Goal: Task Accomplishment & Management: Manage account settings

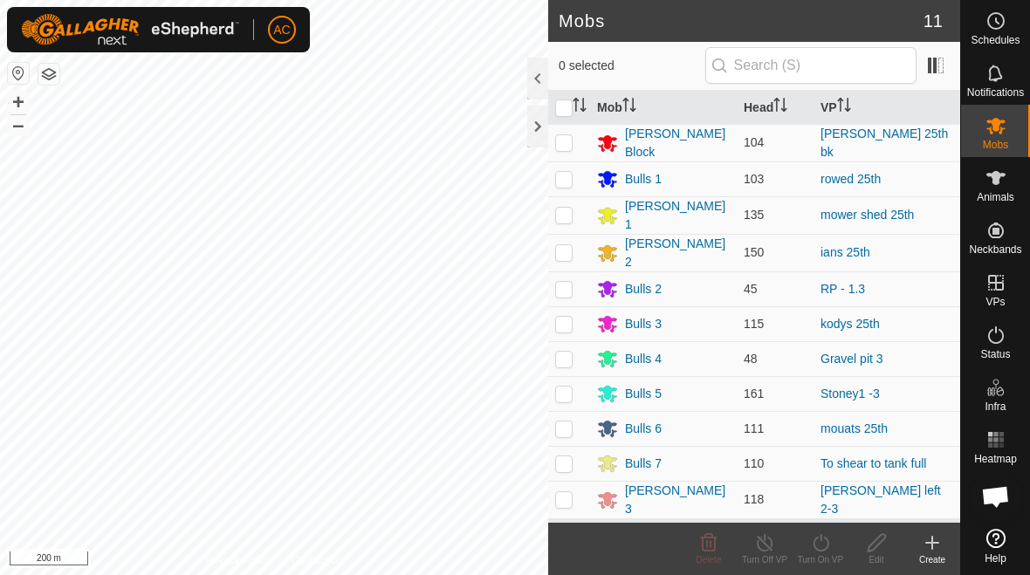
click at [930, 554] on div "Create" at bounding box center [933, 560] width 56 height 13
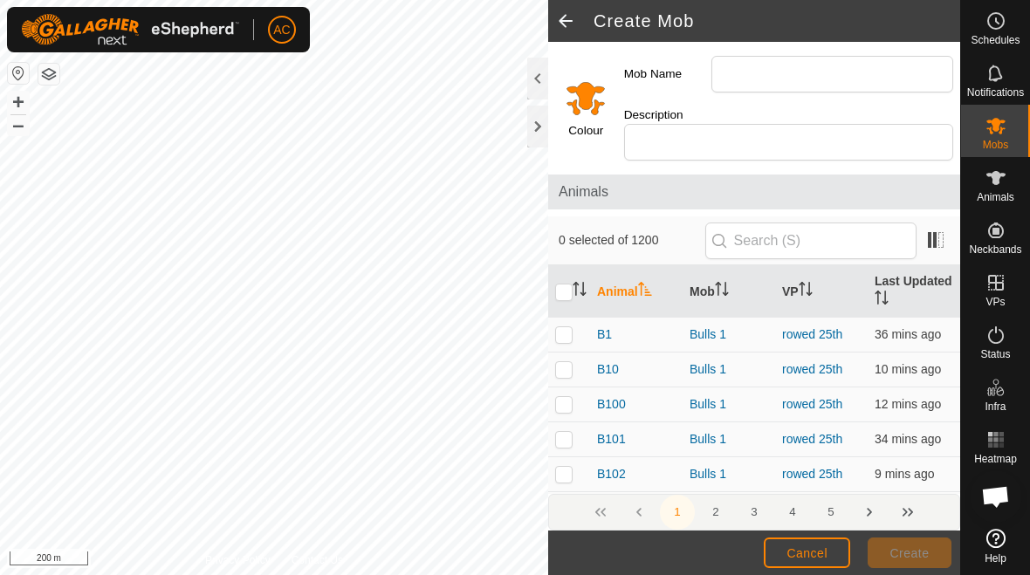
click at [569, 14] on span at bounding box center [565, 21] width 35 height 42
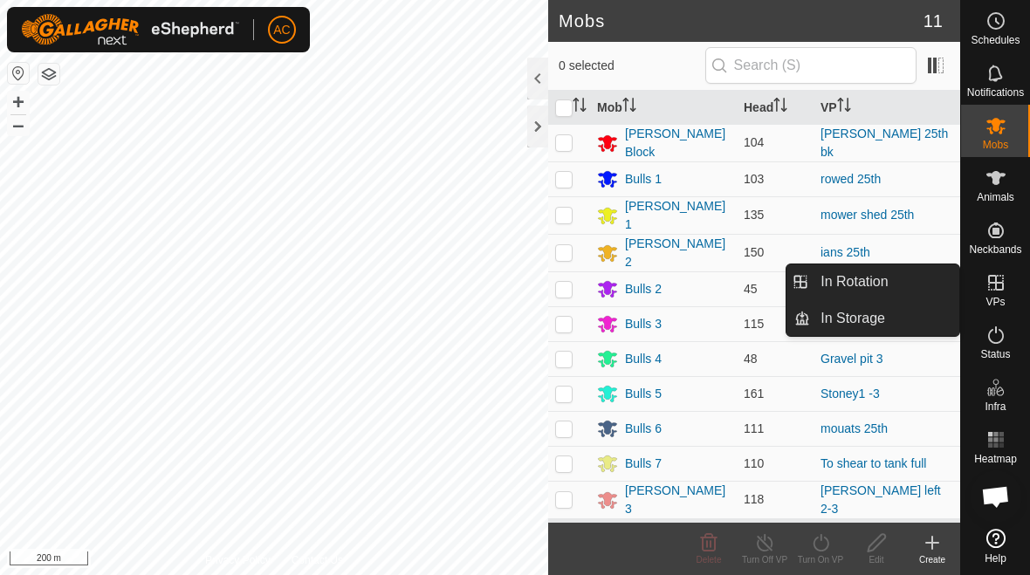
click at [923, 291] on link "In Rotation" at bounding box center [884, 282] width 149 height 35
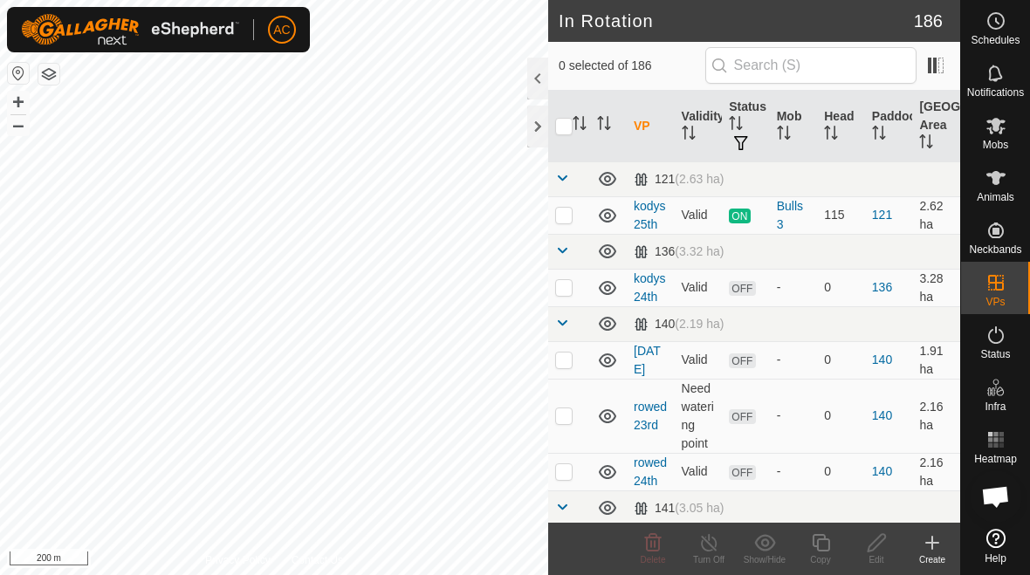
click at [933, 555] on div "Create" at bounding box center [933, 560] width 56 height 13
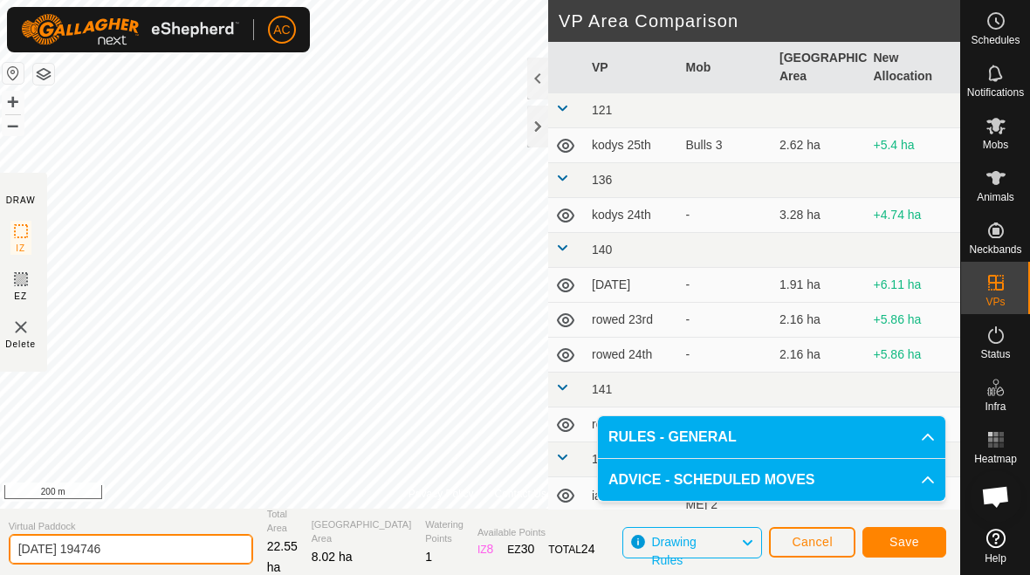
click at [165, 547] on input "[DATE] 194746" at bounding box center [131, 549] width 245 height 31
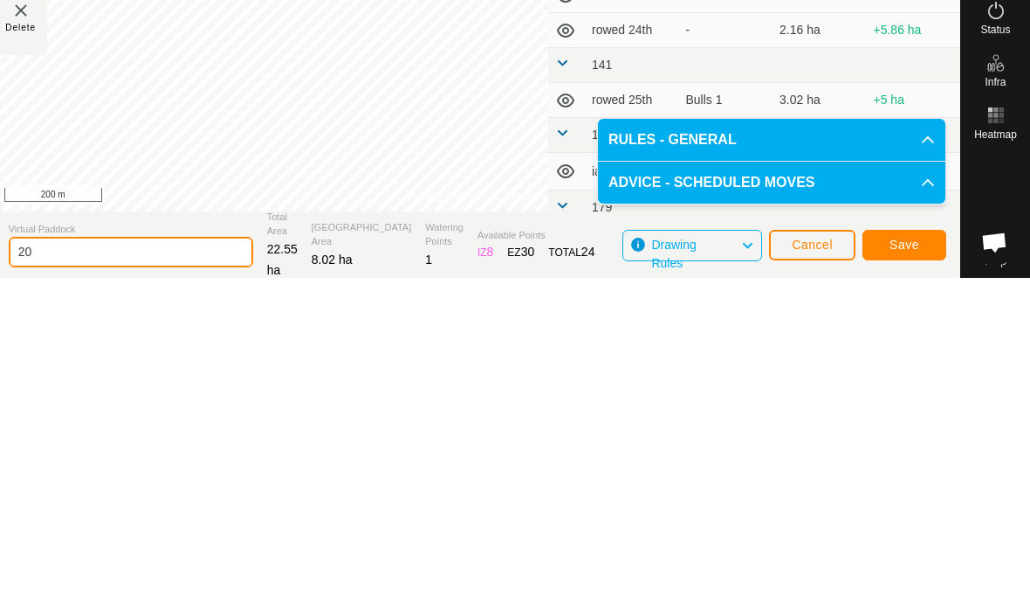
type input "2"
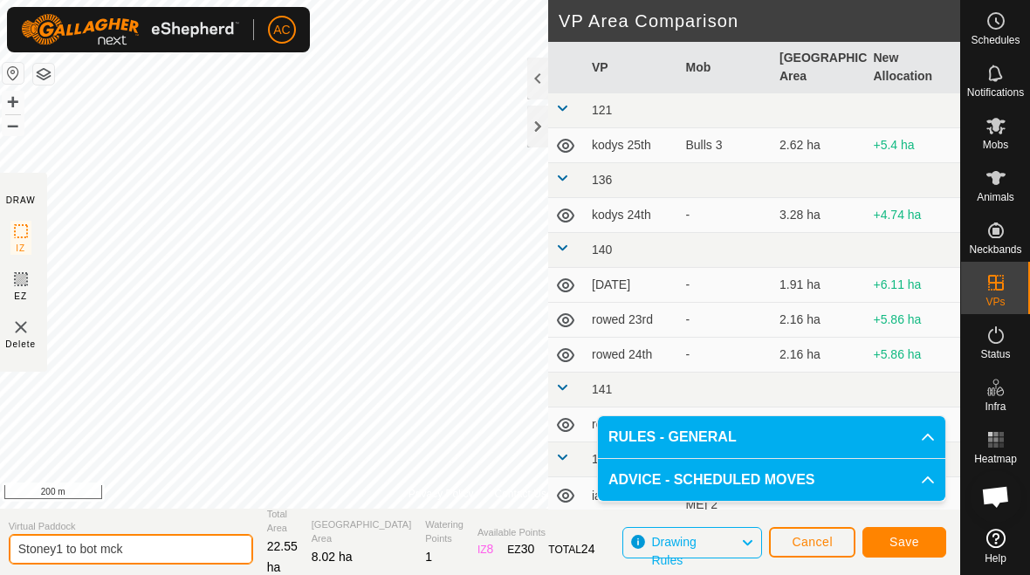
type input "Stoney1 to bot mck"
click at [908, 545] on span "Save" at bounding box center [905, 542] width 30 height 14
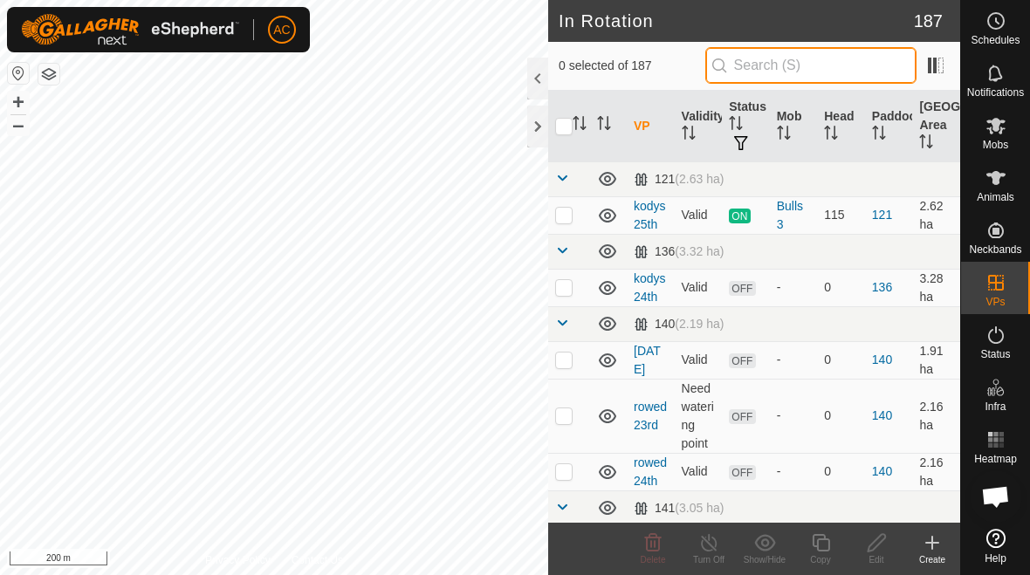
click at [815, 77] on input "text" at bounding box center [811, 65] width 211 height 37
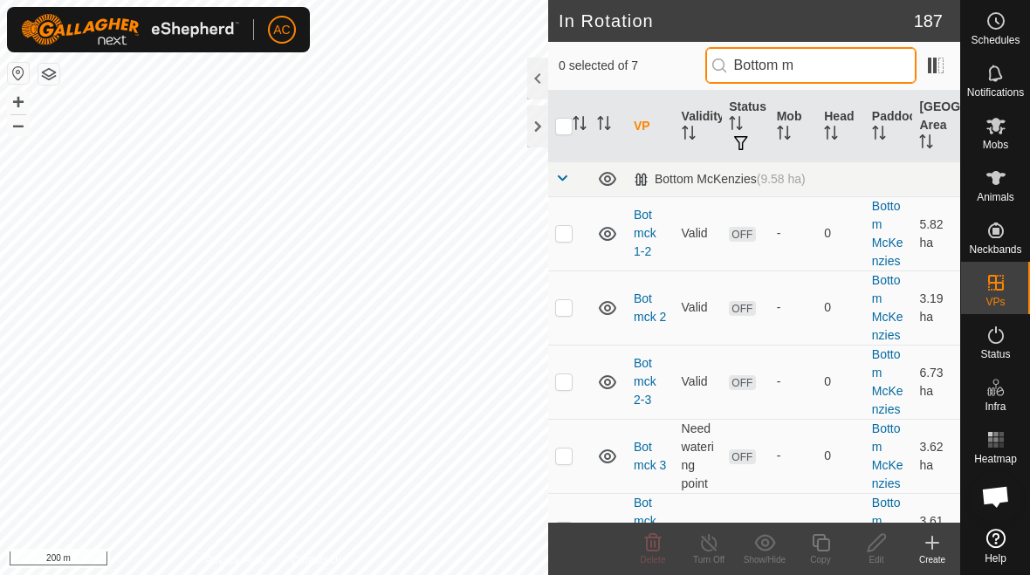
type input "Bottom m"
click at [562, 233] on p-checkbox at bounding box center [563, 233] width 17 height 14
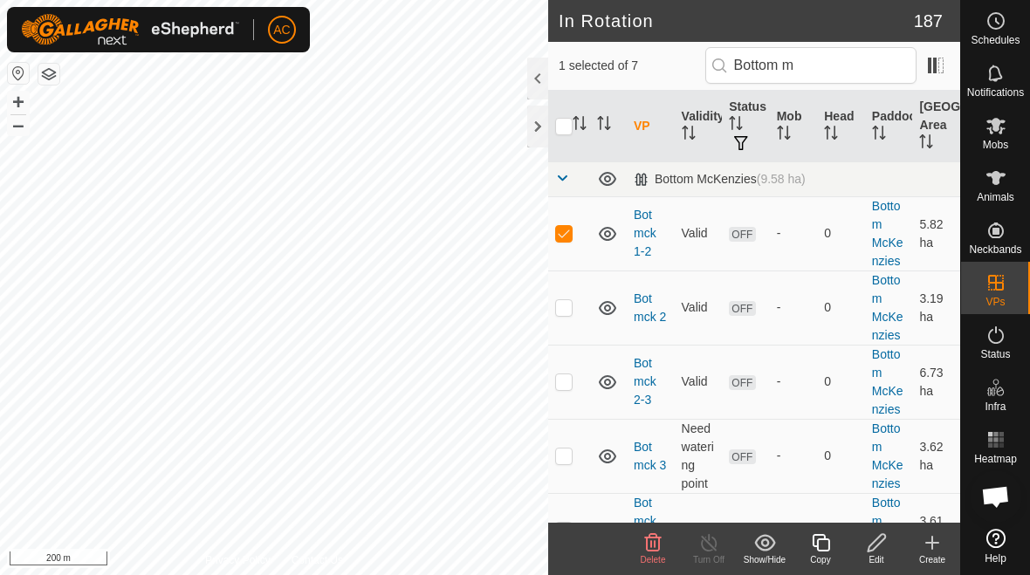
click at [655, 545] on icon at bounding box center [653, 542] width 17 height 17
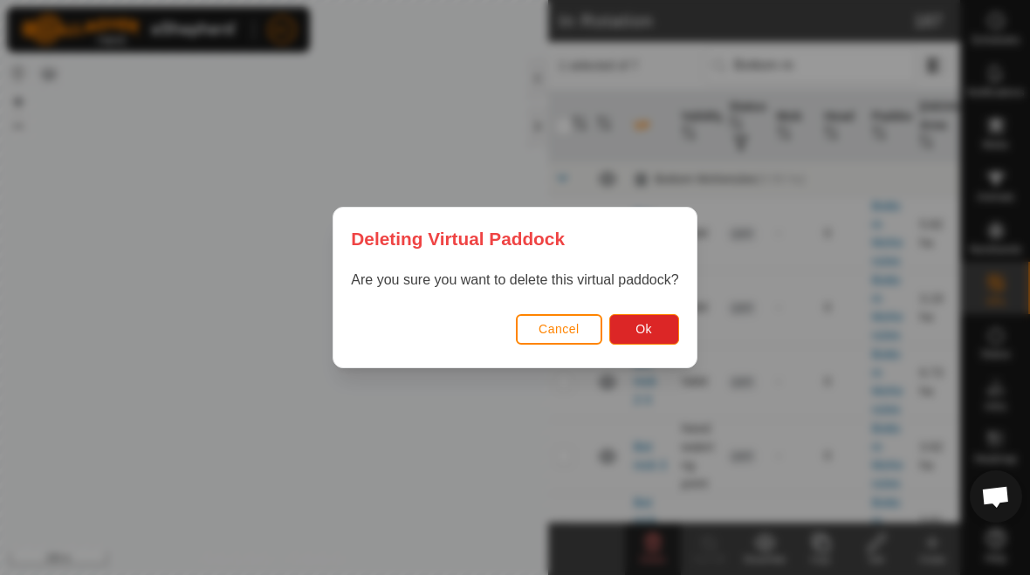
click at [651, 328] on span "Ok" at bounding box center [644, 329] width 17 height 14
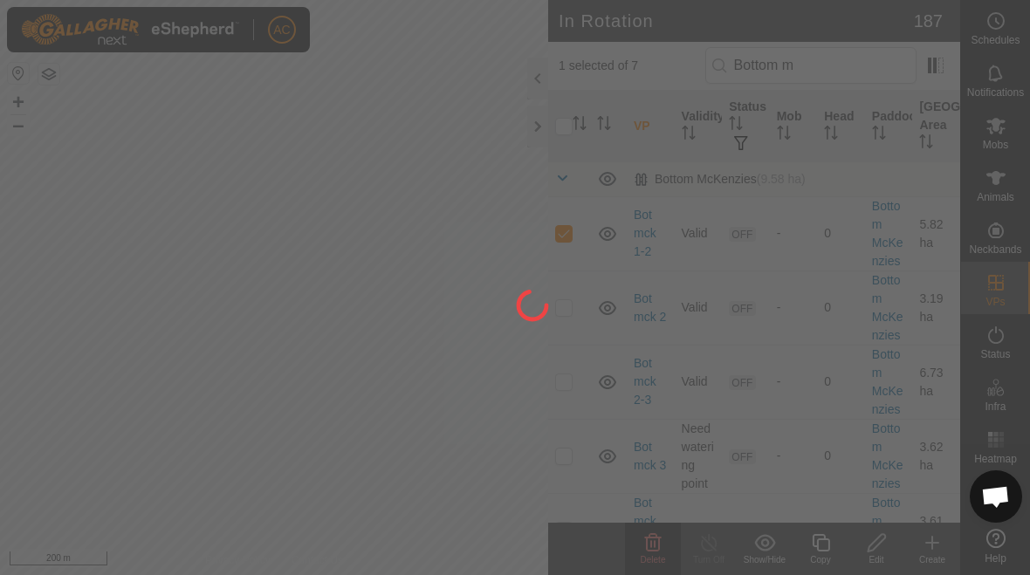
checkbox input "false"
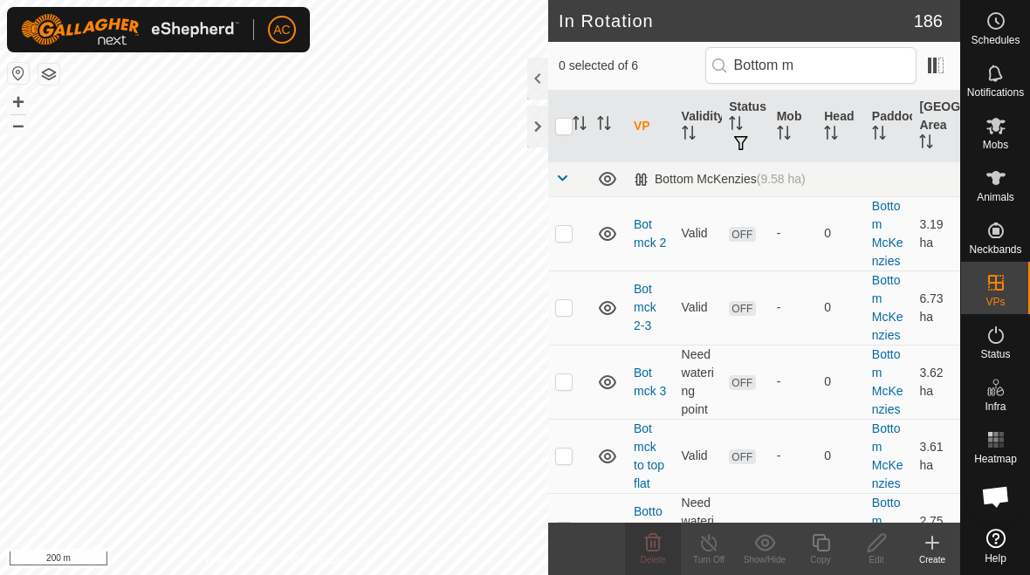
click at [566, 233] on p-checkbox at bounding box center [563, 233] width 17 height 14
checkbox input "true"
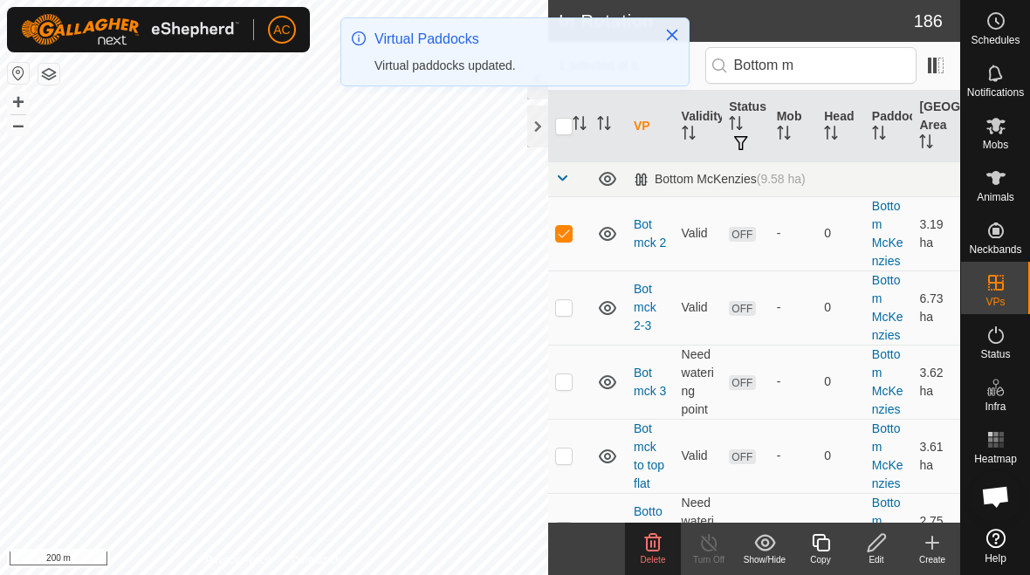
click at [655, 555] on span "Delete" at bounding box center [653, 560] width 25 height 10
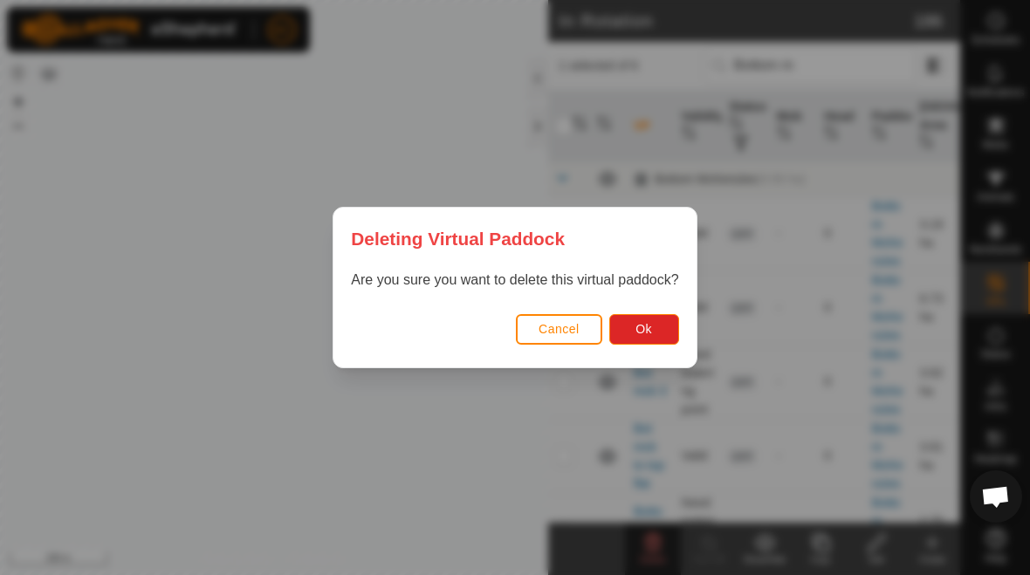
click at [636, 332] on span "Ok" at bounding box center [644, 329] width 17 height 14
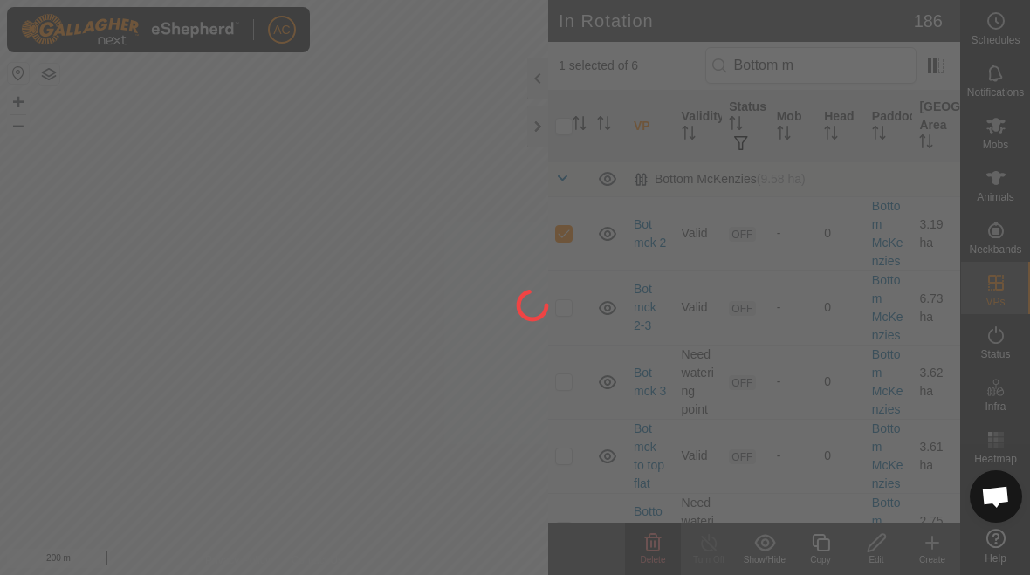
checkbox input "false"
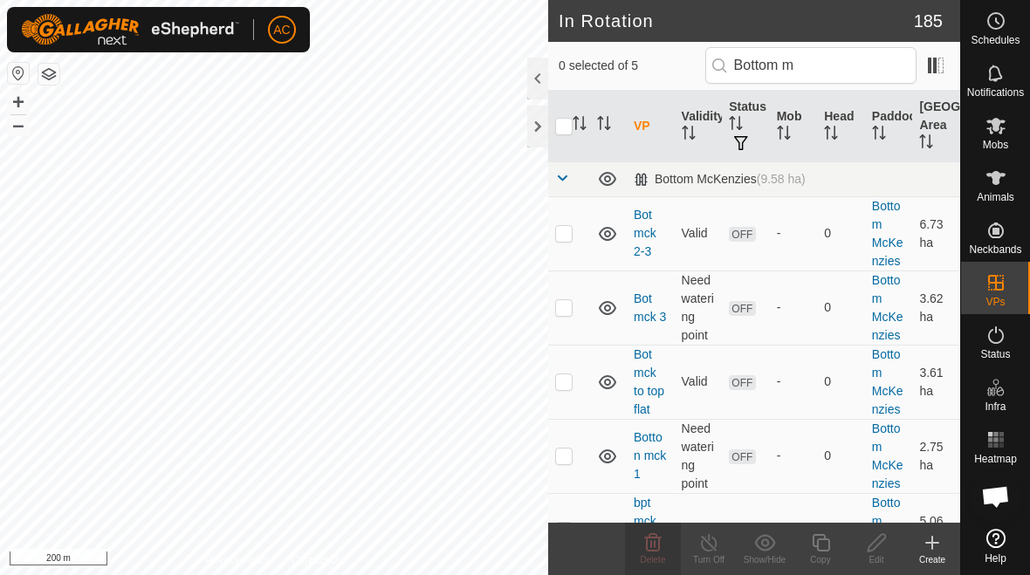
click at [558, 236] on p-checkbox at bounding box center [563, 233] width 17 height 14
click at [644, 559] on span "Delete" at bounding box center [653, 560] width 25 height 10
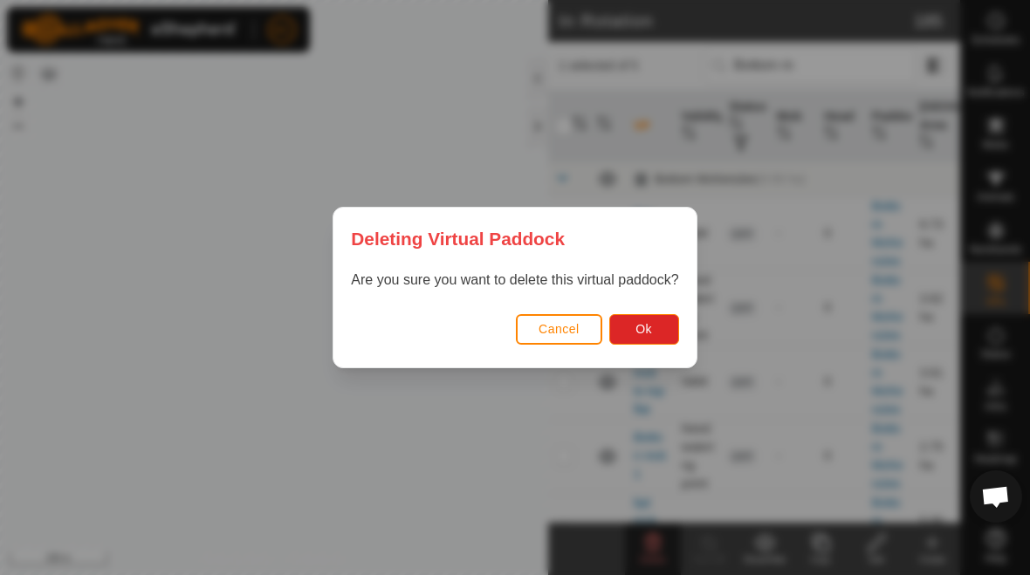
click at [644, 335] on span "Ok" at bounding box center [644, 329] width 17 height 14
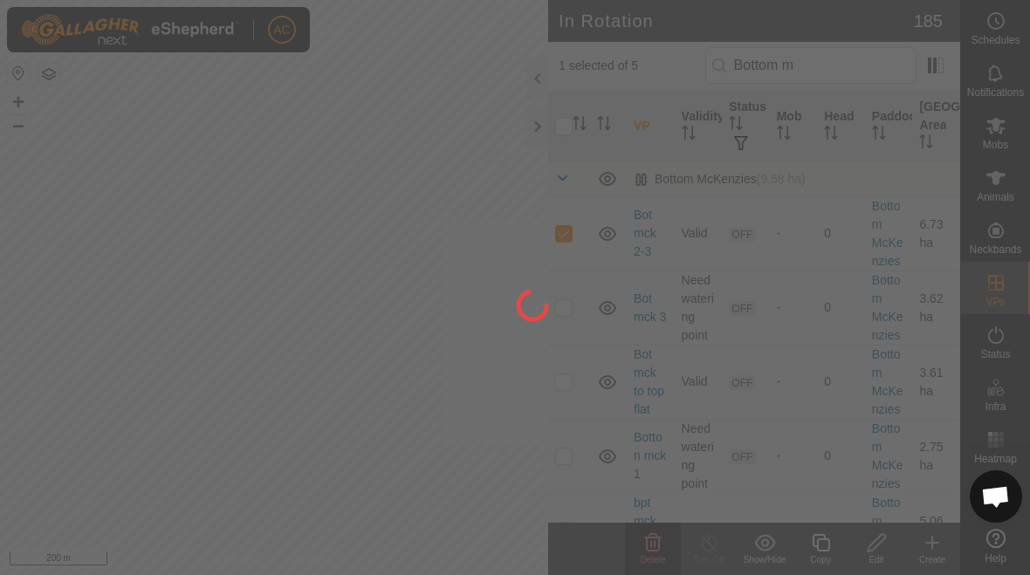
checkbox input "false"
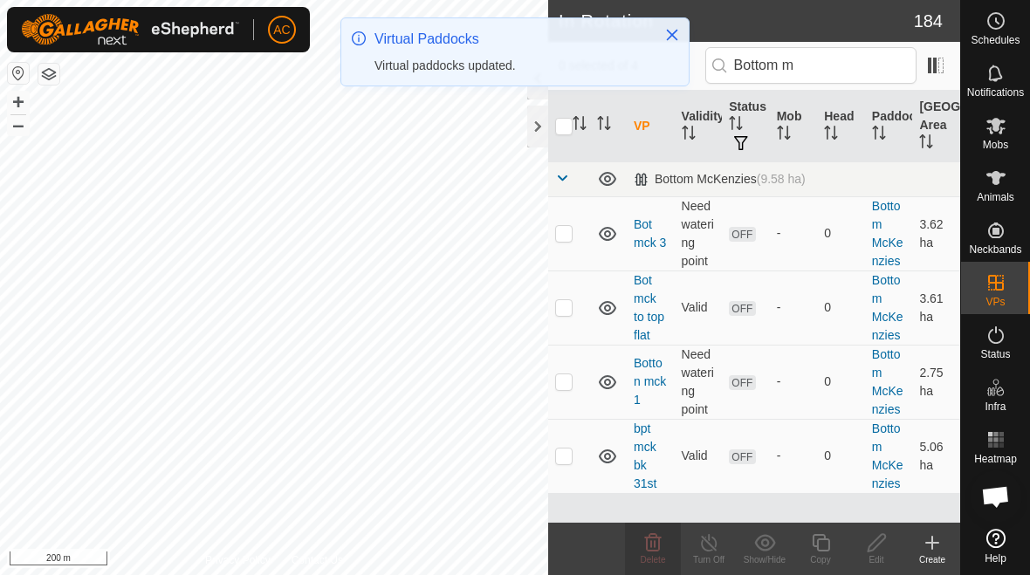
click at [566, 236] on p-checkbox at bounding box center [563, 233] width 17 height 14
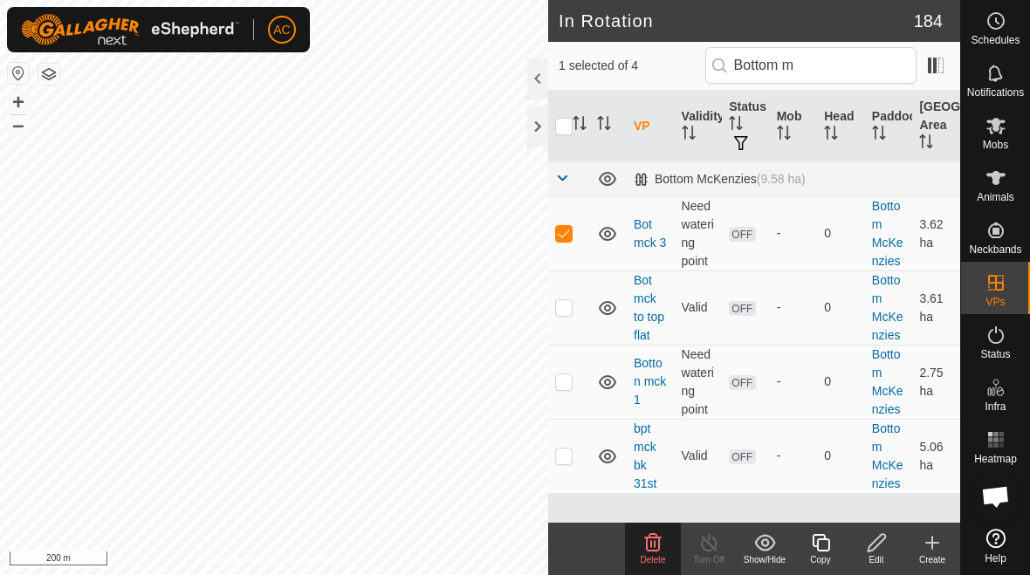
click at [646, 555] on span "Delete" at bounding box center [653, 560] width 25 height 10
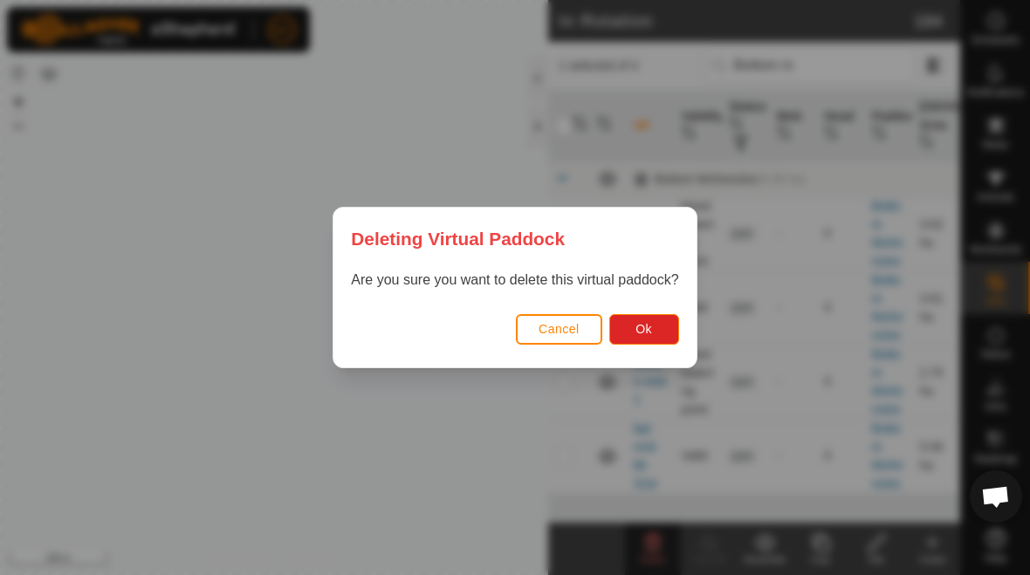
click at [652, 328] on span "Ok" at bounding box center [644, 329] width 17 height 14
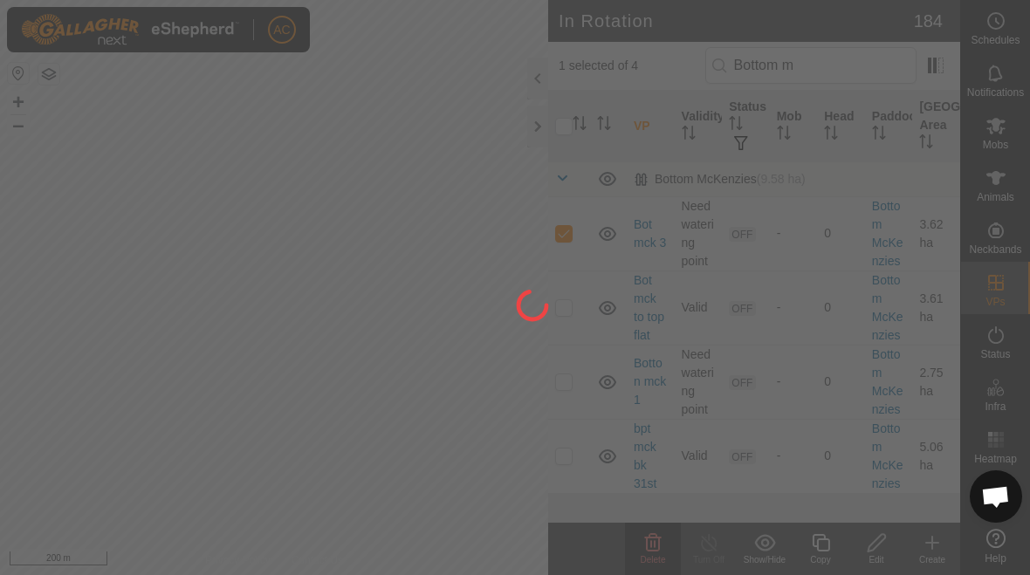
checkbox input "false"
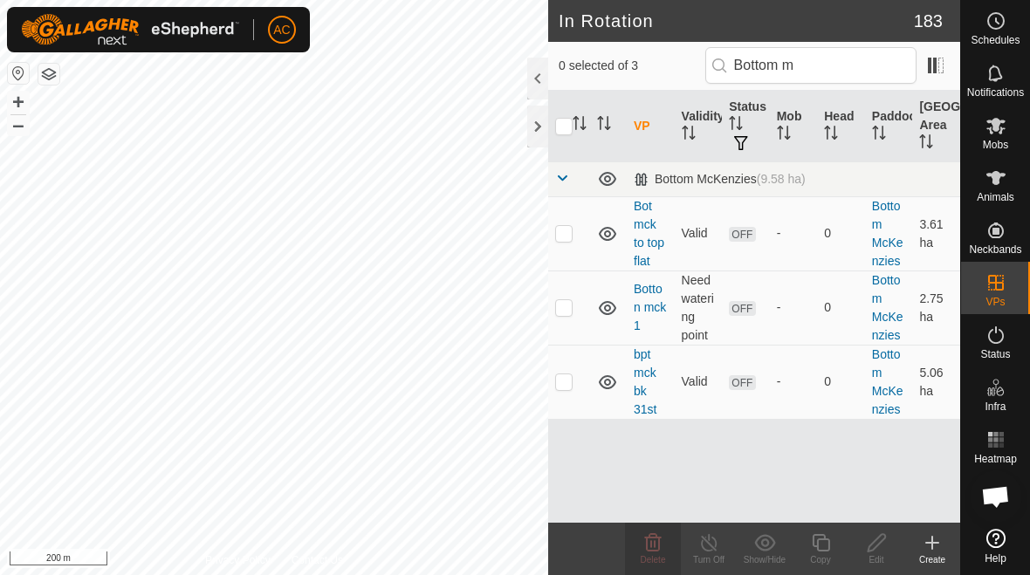
click at [567, 382] on p-checkbox at bounding box center [563, 382] width 17 height 14
click at [661, 551] on icon at bounding box center [653, 543] width 21 height 21
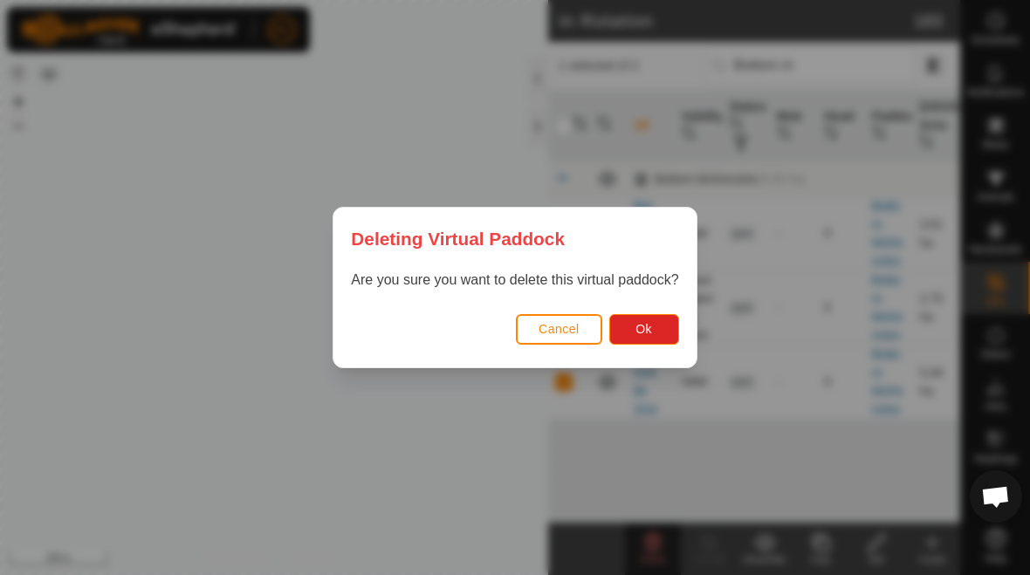
click at [658, 328] on button "Ok" at bounding box center [645, 329] width 70 height 31
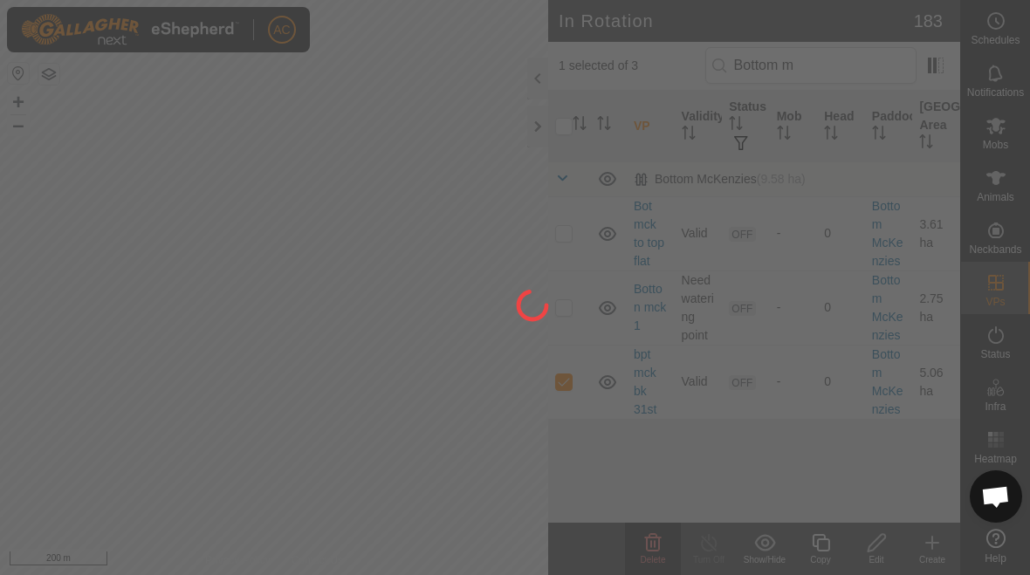
checkbox input "false"
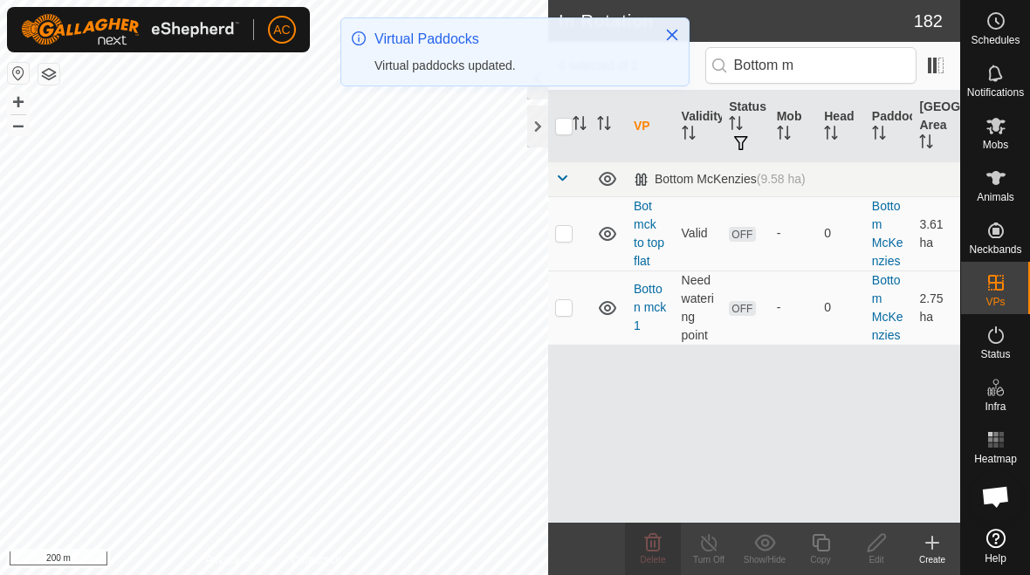
click at [562, 310] on p-checkbox at bounding box center [563, 307] width 17 height 14
click at [644, 541] on icon at bounding box center [653, 543] width 21 height 21
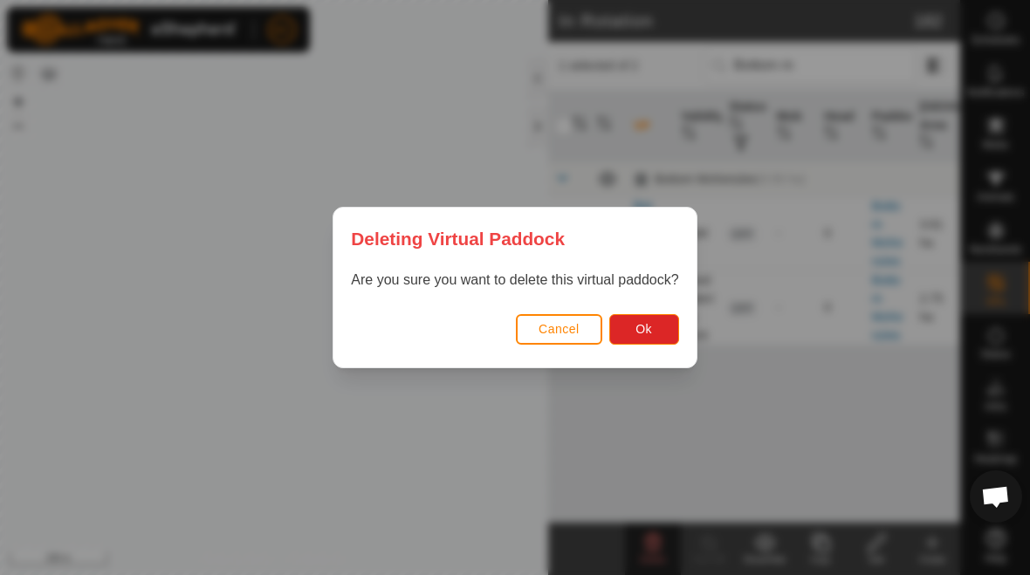
click at [646, 330] on span "Ok" at bounding box center [644, 329] width 17 height 14
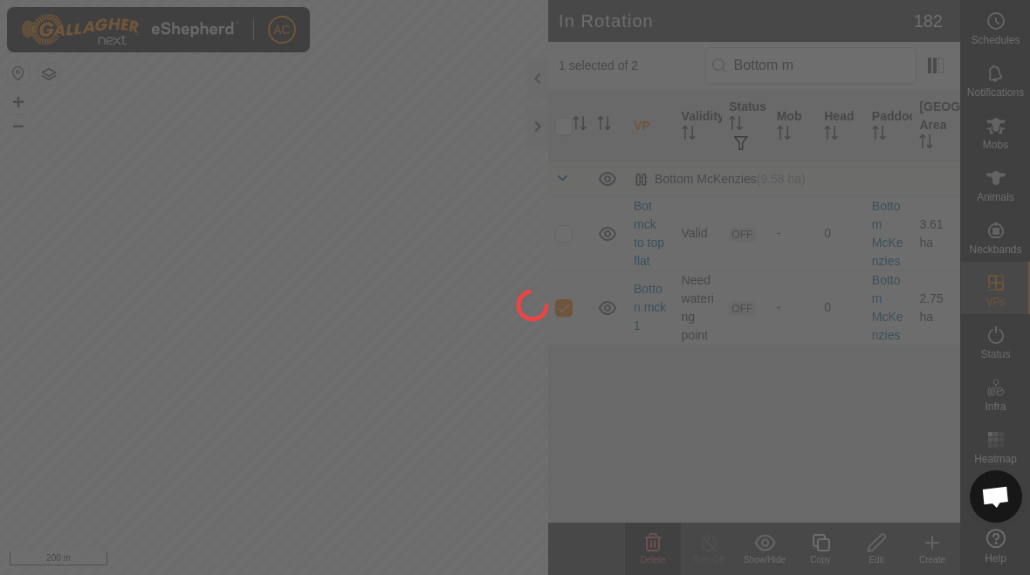
checkbox input "false"
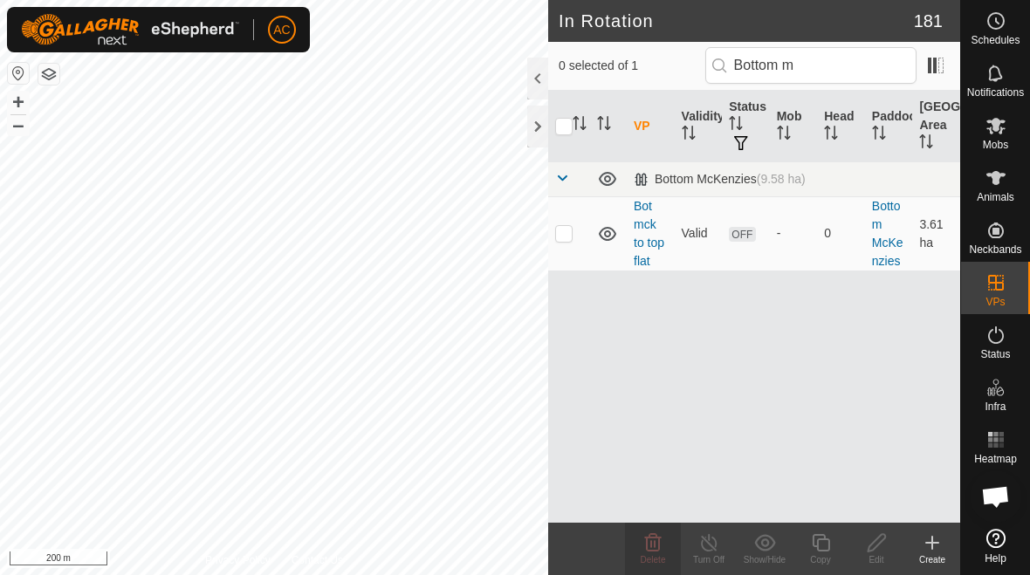
click at [561, 240] on p-checkbox at bounding box center [563, 233] width 17 height 14
click at [562, 238] on p-checkbox at bounding box center [563, 233] width 17 height 14
click at [566, 238] on p-checkbox at bounding box center [563, 233] width 17 height 14
click at [561, 231] on p-checkbox at bounding box center [563, 233] width 17 height 14
click at [563, 238] on p-checkbox at bounding box center [563, 233] width 17 height 14
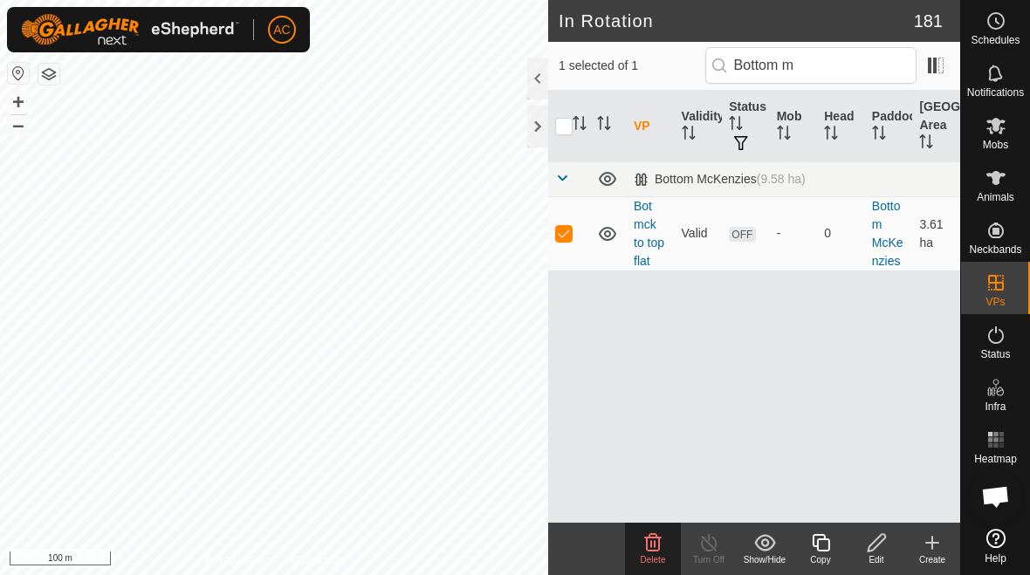
click at [776, 545] on show-hide-svg-icon at bounding box center [765, 543] width 56 height 21
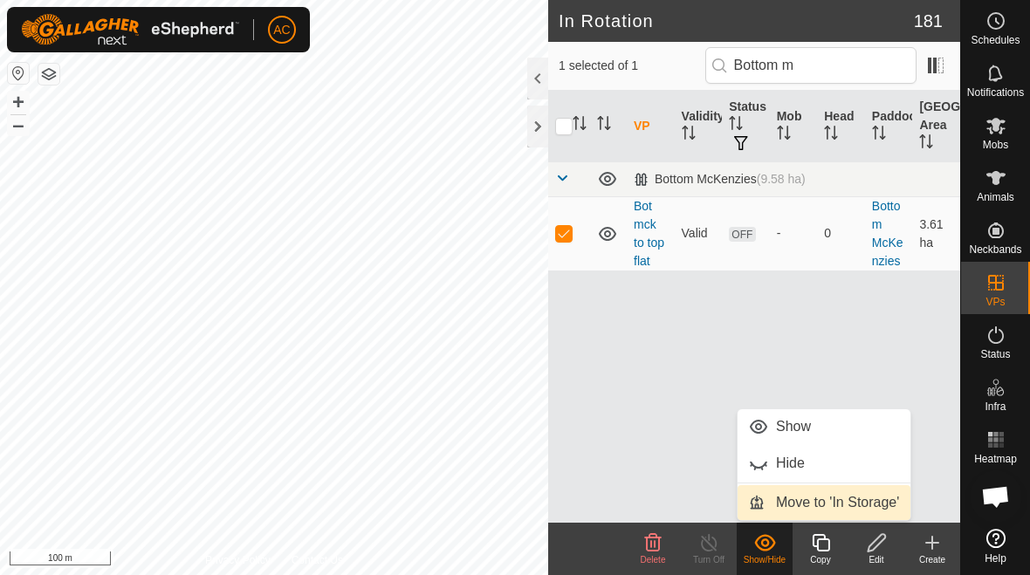
click at [837, 500] on span "Move to 'In Storage'" at bounding box center [837, 503] width 123 height 21
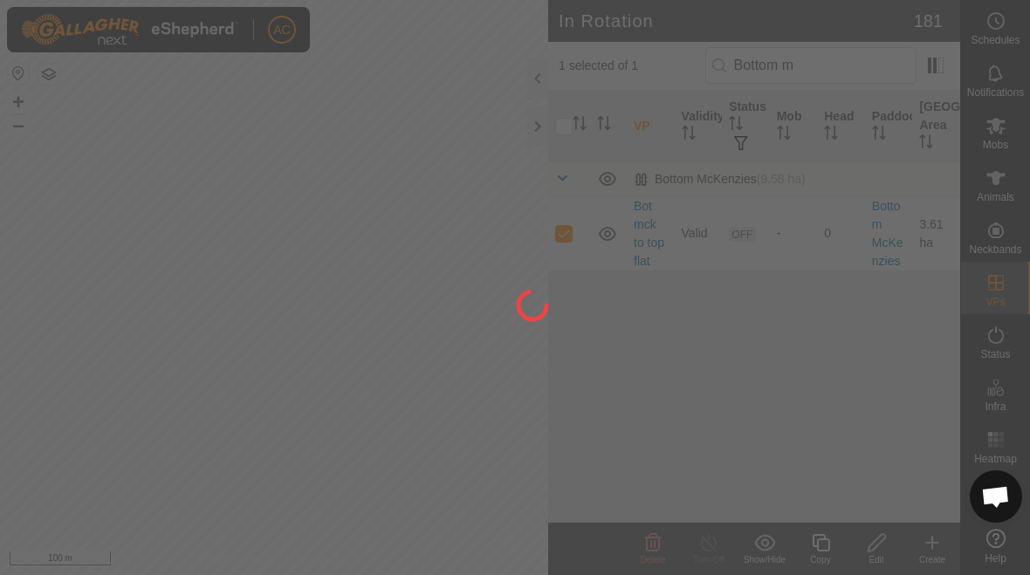
checkbox input "false"
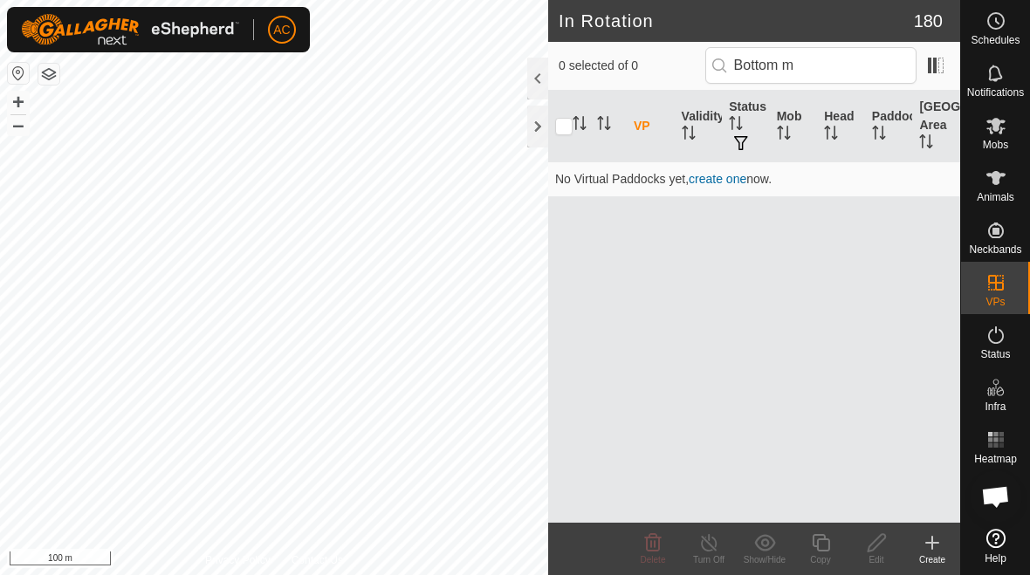
click at [529, 130] on div at bounding box center [537, 127] width 21 height 42
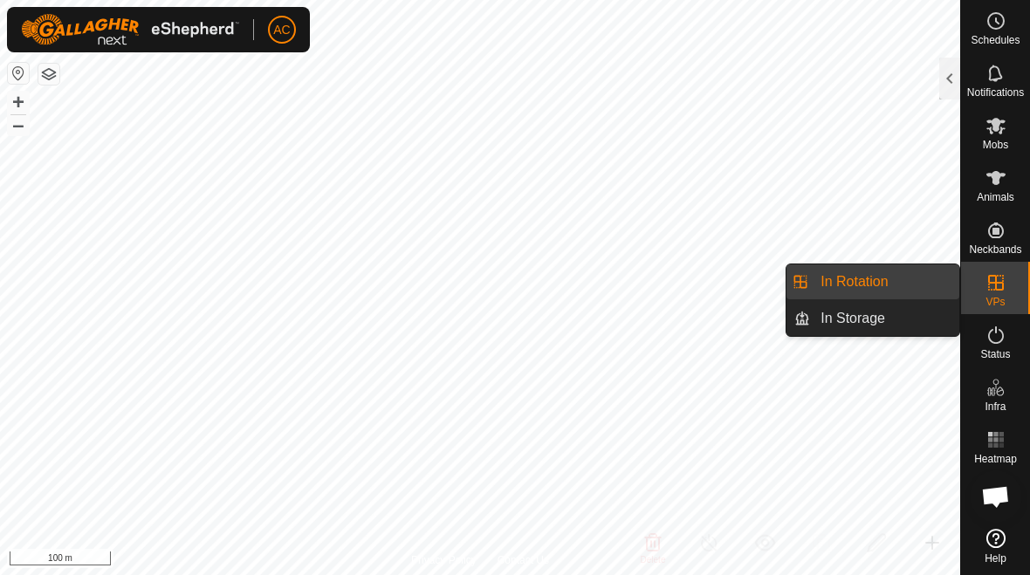
click at [940, 87] on div at bounding box center [950, 79] width 21 height 42
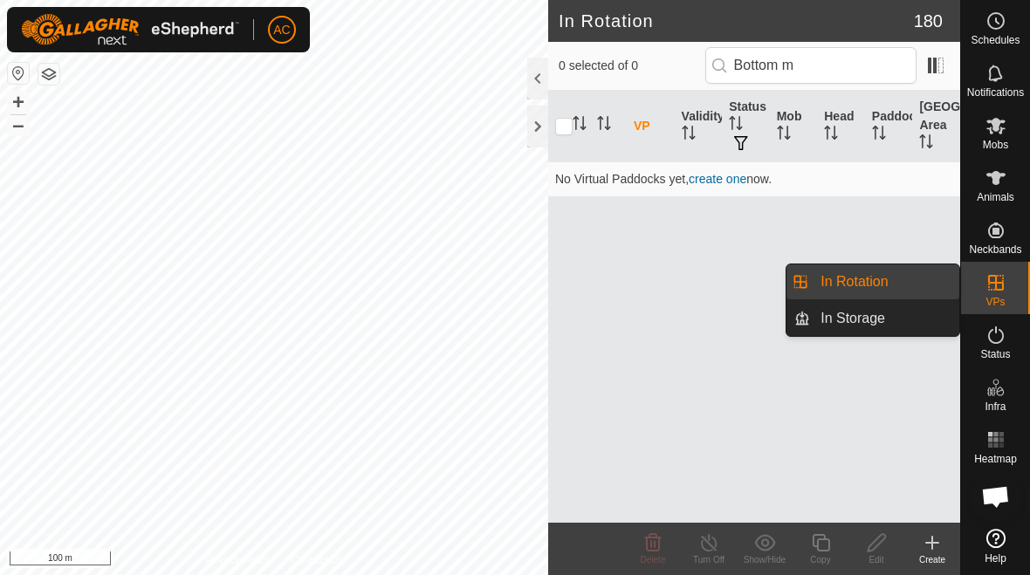
click at [909, 279] on link "In Rotation" at bounding box center [884, 282] width 149 height 35
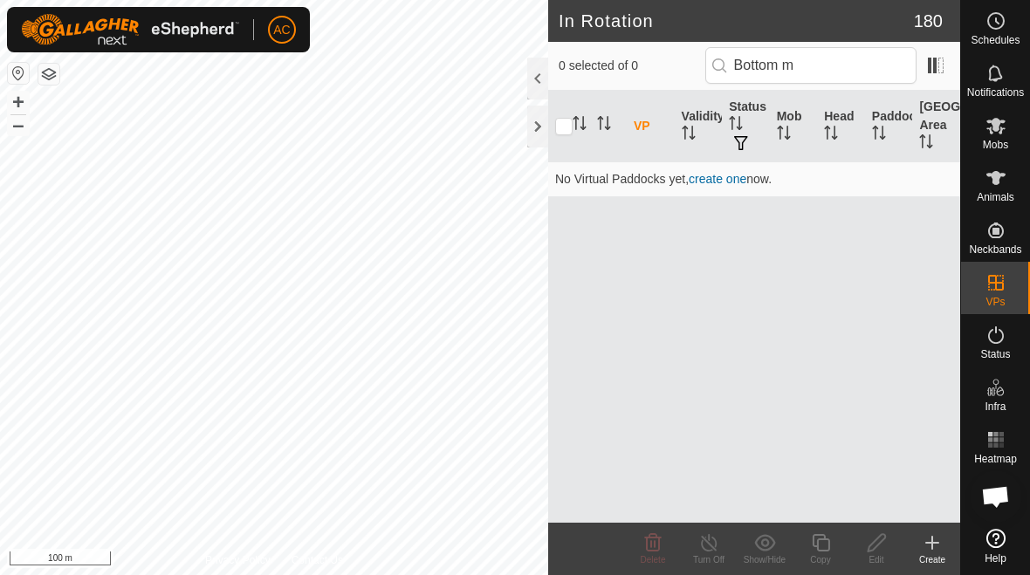
click at [932, 551] on icon at bounding box center [932, 543] width 21 height 21
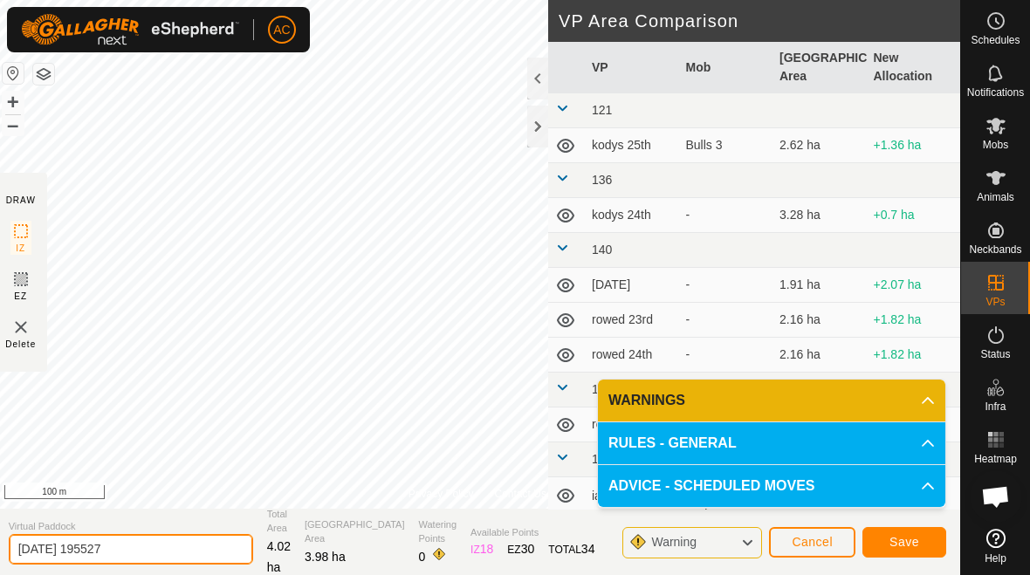
click at [162, 548] on input "[DATE] 195527" at bounding box center [131, 549] width 245 height 31
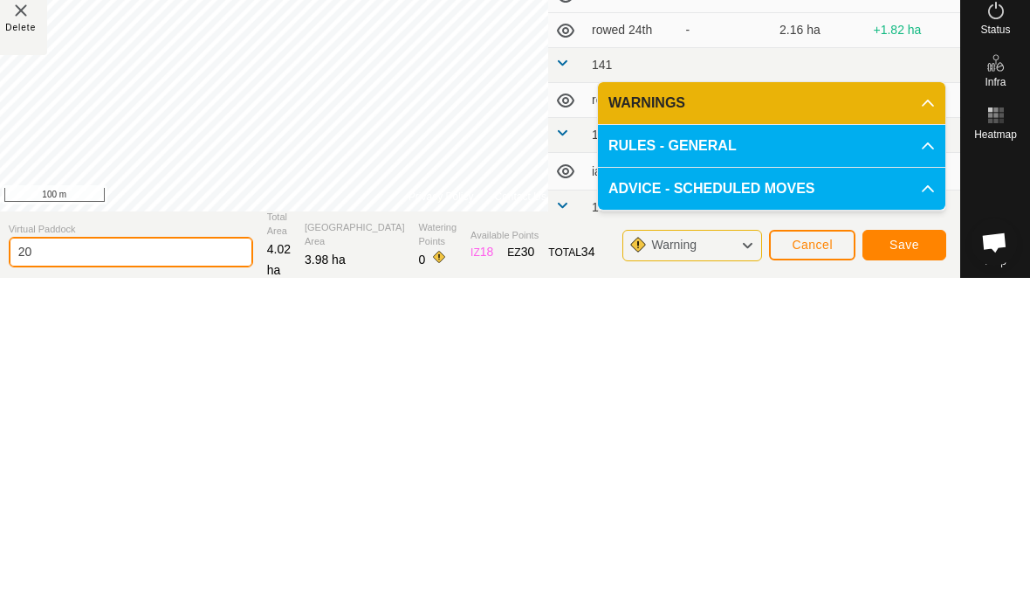
type input "2"
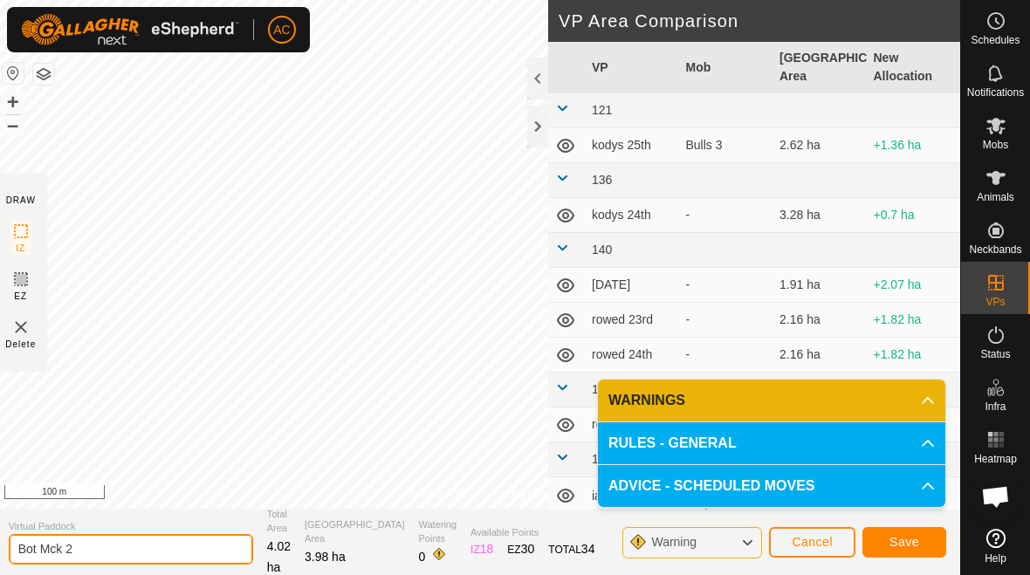
type input "Bot Mck 2"
click at [906, 531] on button "Save" at bounding box center [905, 542] width 84 height 31
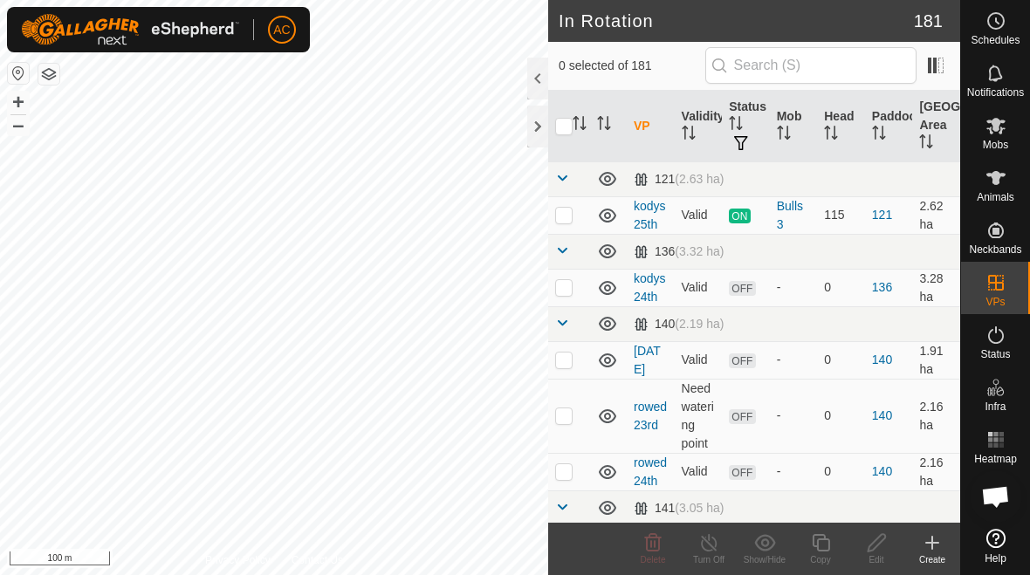
click at [924, 556] on div "Create" at bounding box center [933, 560] width 56 height 13
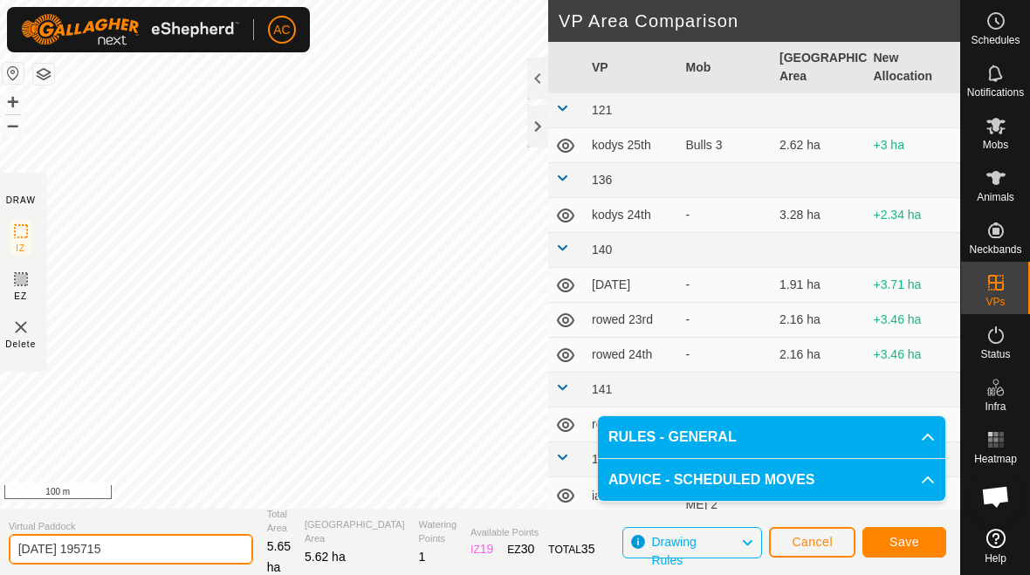
click at [157, 542] on input "[DATE] 195715" at bounding box center [131, 549] width 245 height 31
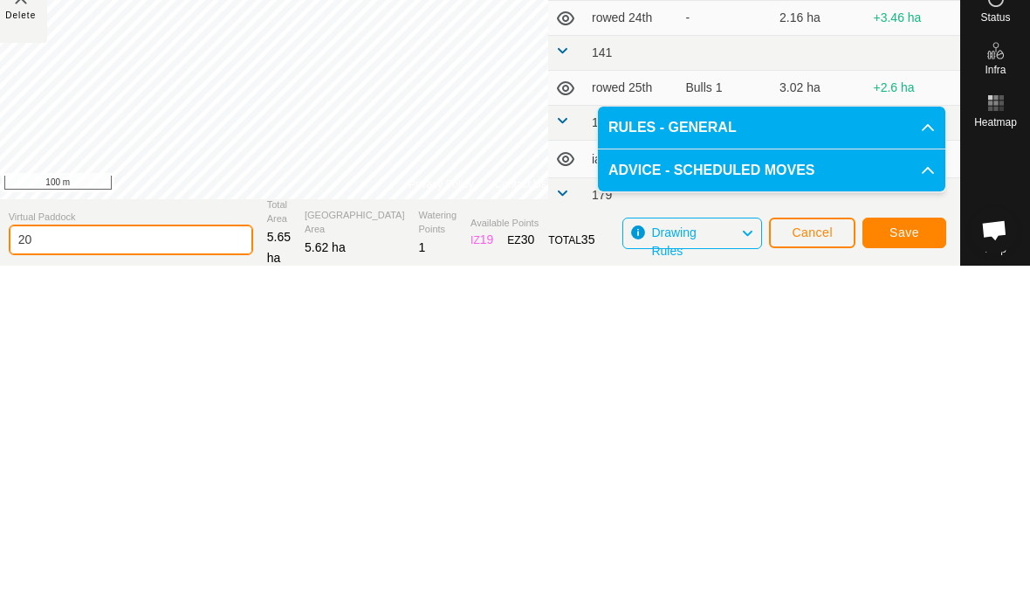
type input "2"
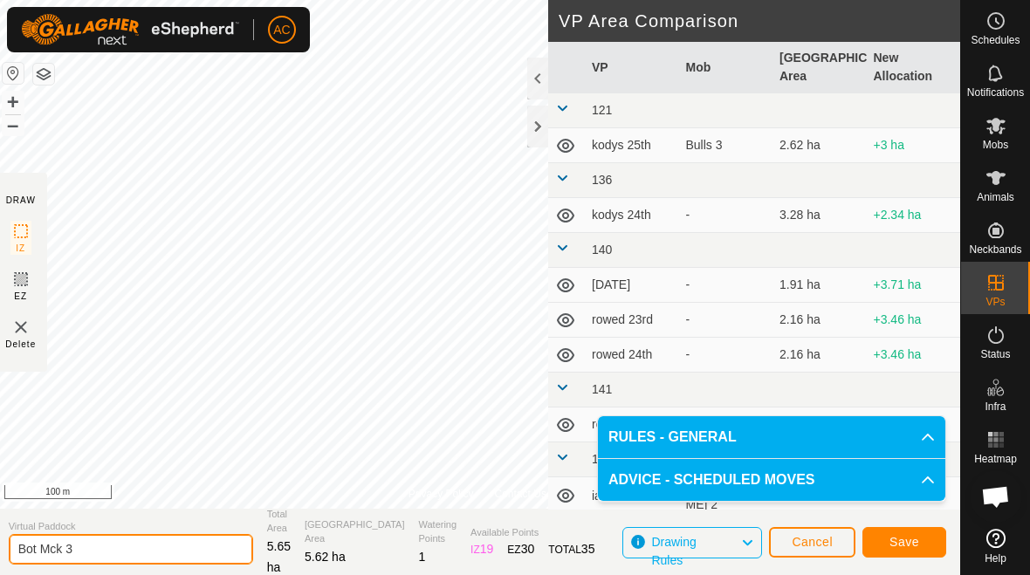
type input "Bot Mck 3"
click at [914, 541] on span "Save" at bounding box center [905, 542] width 30 height 14
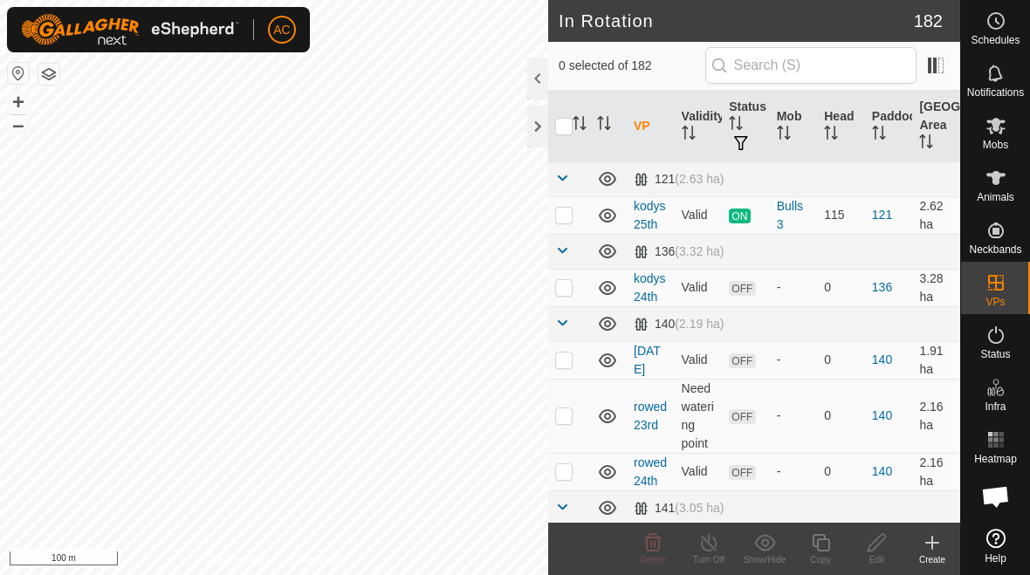
click at [925, 543] on icon at bounding box center [932, 543] width 21 height 21
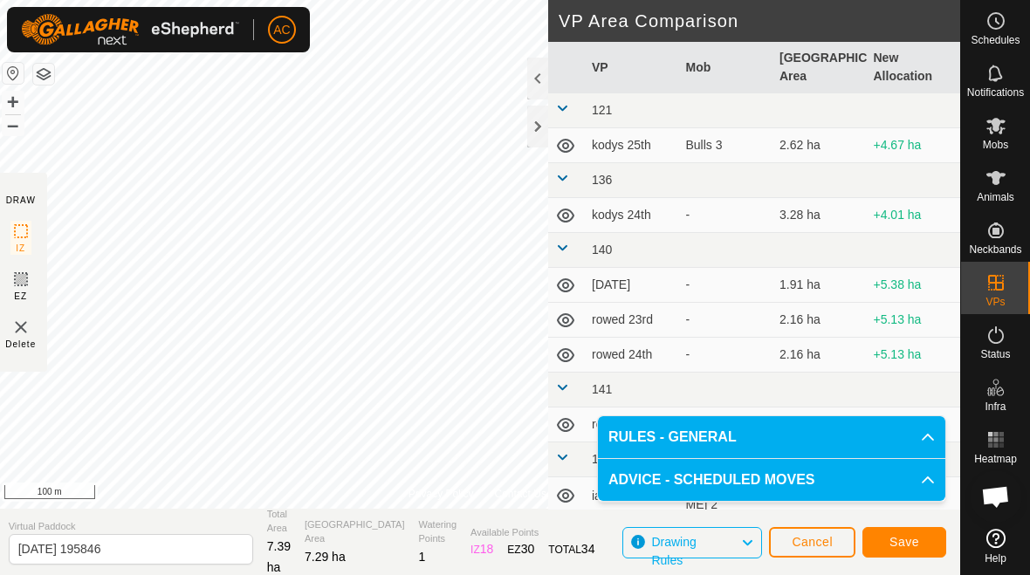
click at [816, 543] on span "Cancel" at bounding box center [812, 542] width 41 height 14
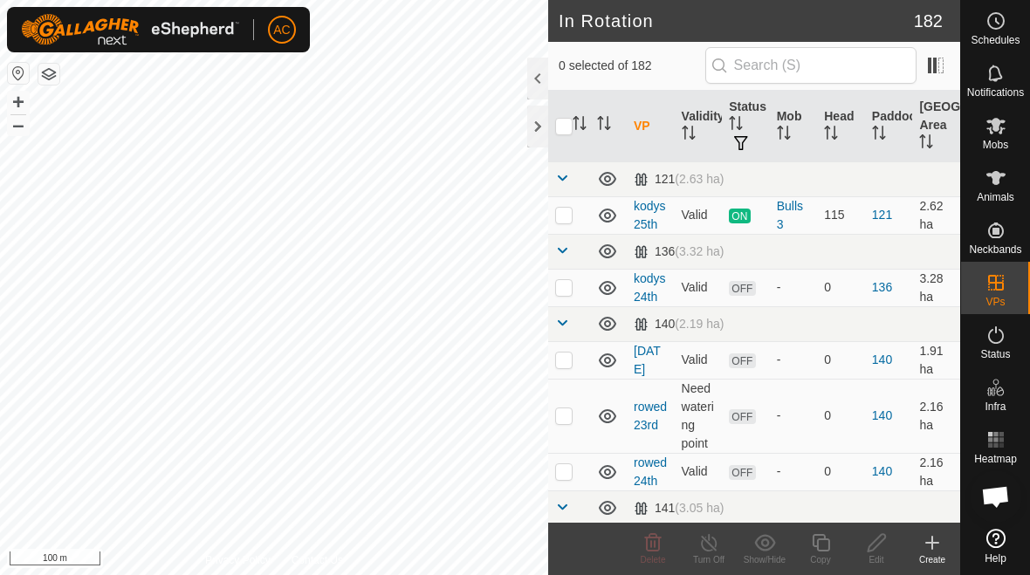
click at [535, 129] on div at bounding box center [537, 127] width 21 height 42
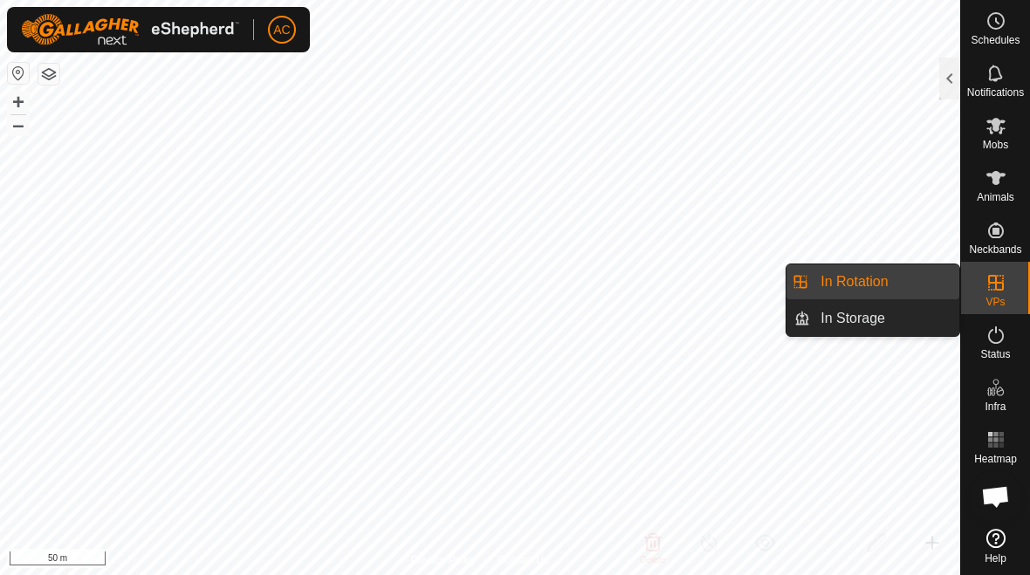
click at [911, 278] on link "In Rotation" at bounding box center [884, 282] width 149 height 35
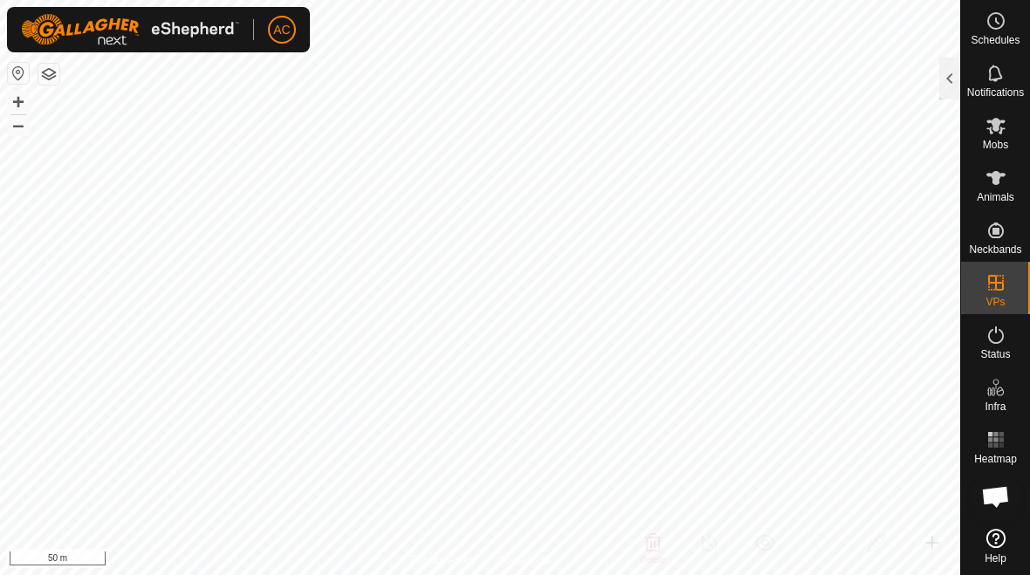
click at [953, 89] on div at bounding box center [950, 79] width 21 height 42
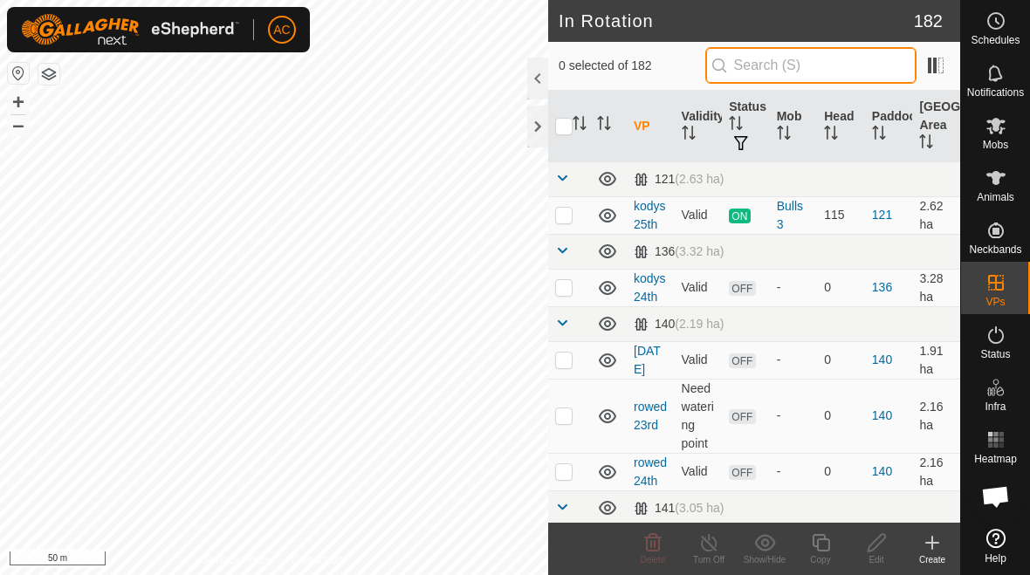
click at [847, 68] on input "text" at bounding box center [811, 65] width 211 height 37
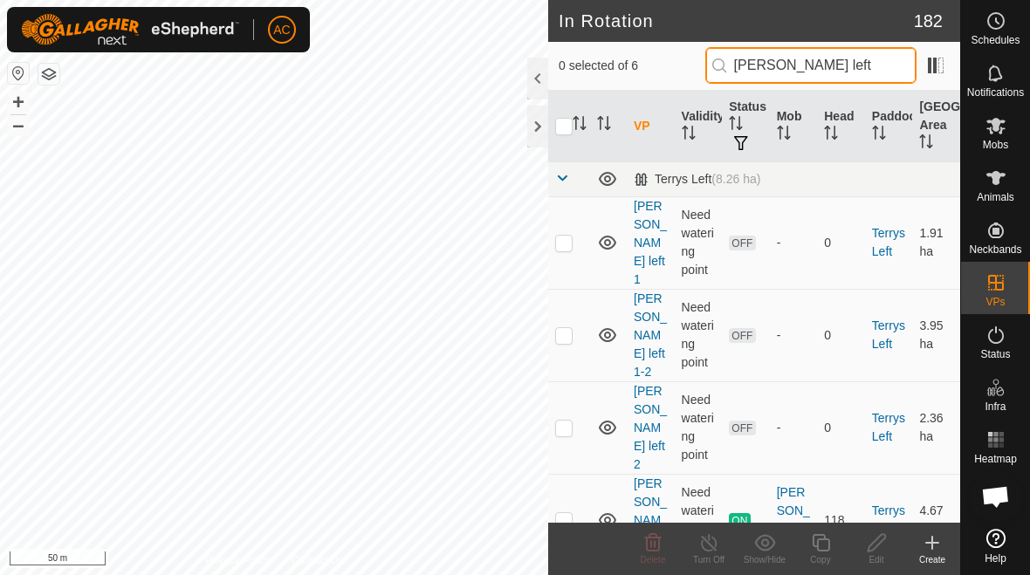
type input "[PERSON_NAME] left"
click at [561, 238] on p-checkbox at bounding box center [563, 243] width 17 height 14
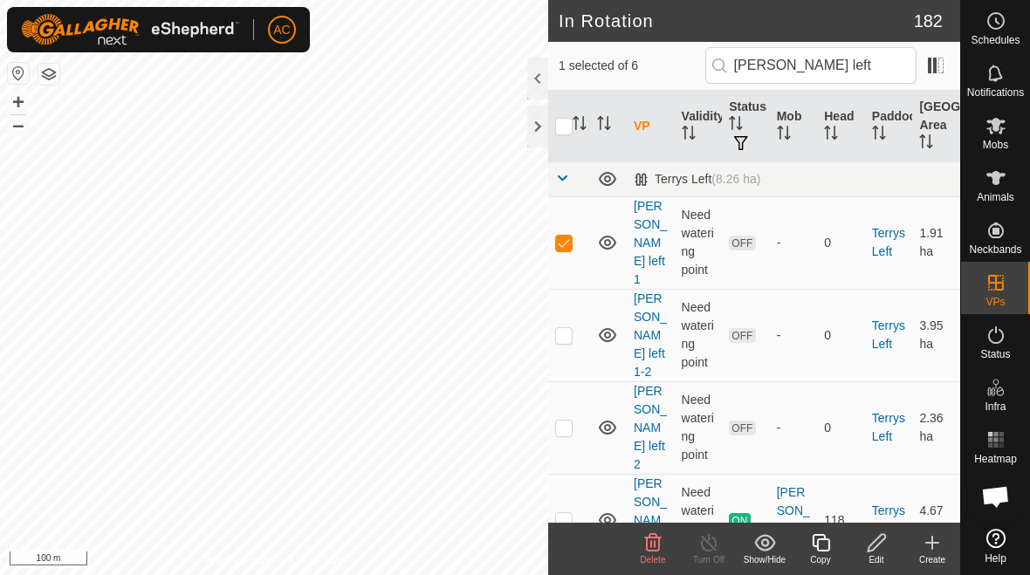
click at [573, 233] on td at bounding box center [569, 242] width 42 height 93
checkbox input "false"
click at [570, 513] on p-checkbox at bounding box center [563, 520] width 17 height 14
click at [565, 513] on p-checkbox at bounding box center [563, 520] width 17 height 14
checkbox input "false"
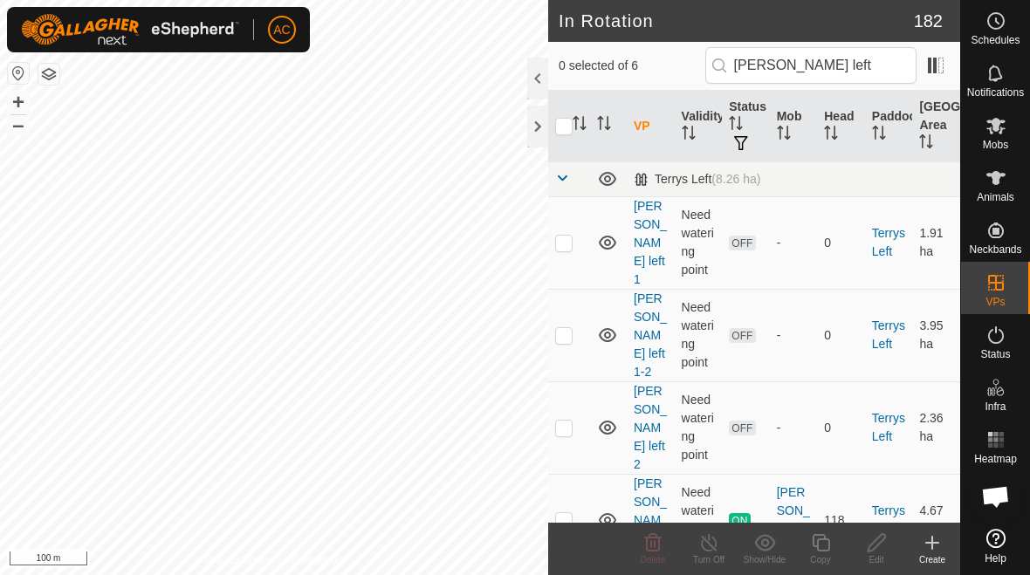
checkbox input "true"
click at [564, 237] on p-checkbox at bounding box center [563, 243] width 17 height 14
checkbox input "true"
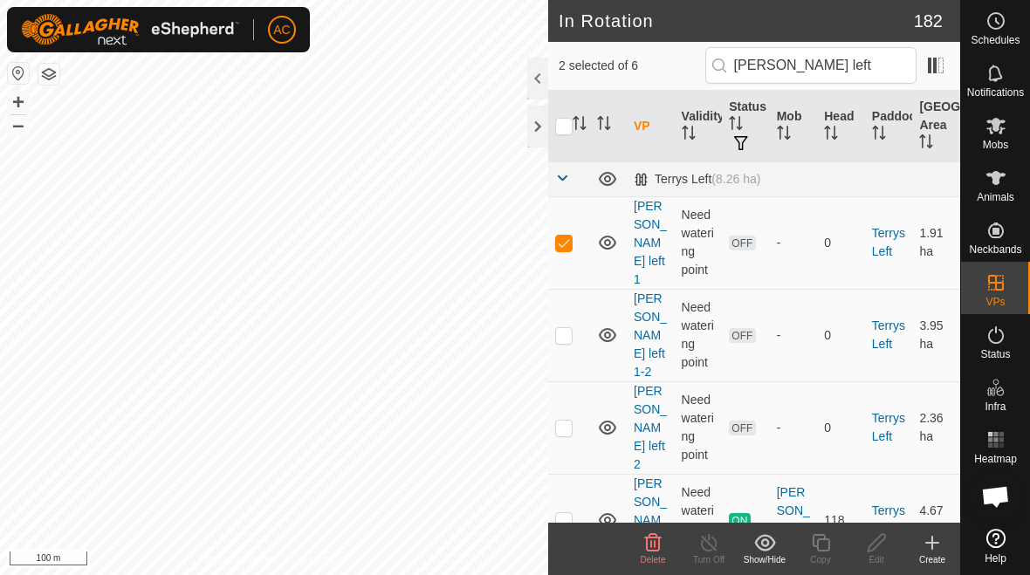
checkbox input "false"
click at [644, 546] on icon at bounding box center [653, 543] width 21 height 21
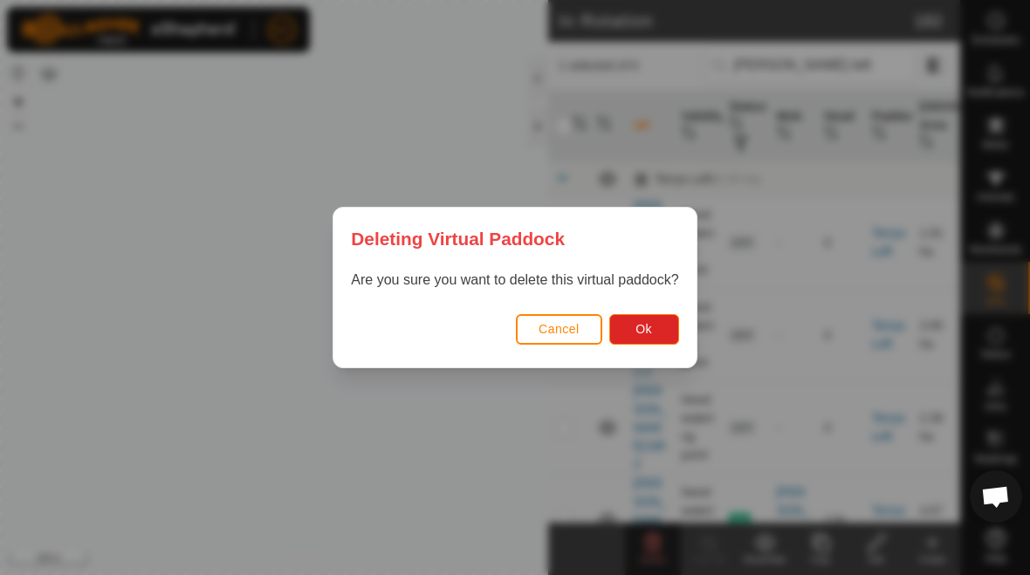
click at [638, 354] on div "Cancel Ok" at bounding box center [515, 337] width 362 height 59
click at [649, 320] on button "Ok" at bounding box center [645, 329] width 70 height 31
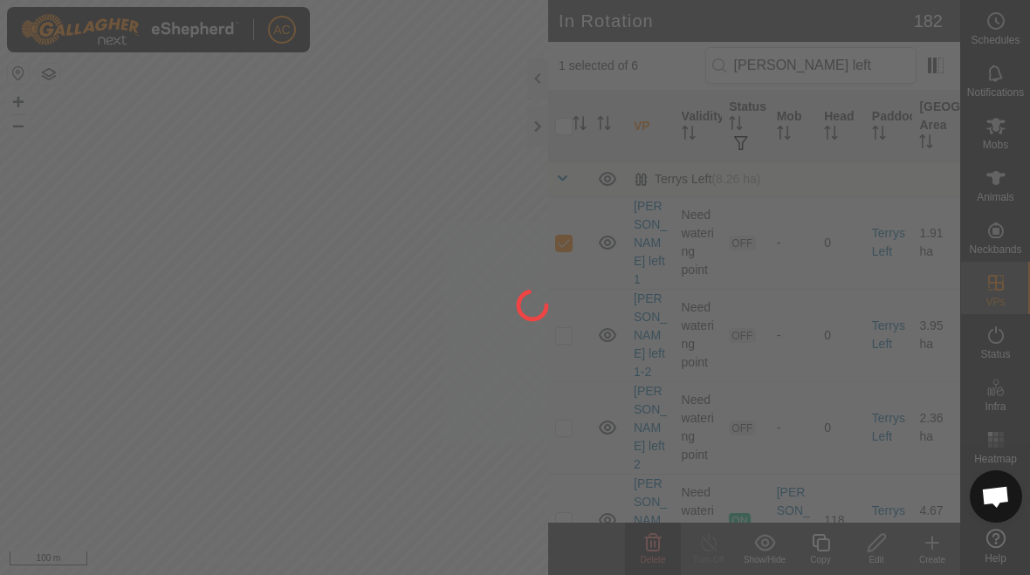
checkbox input "false"
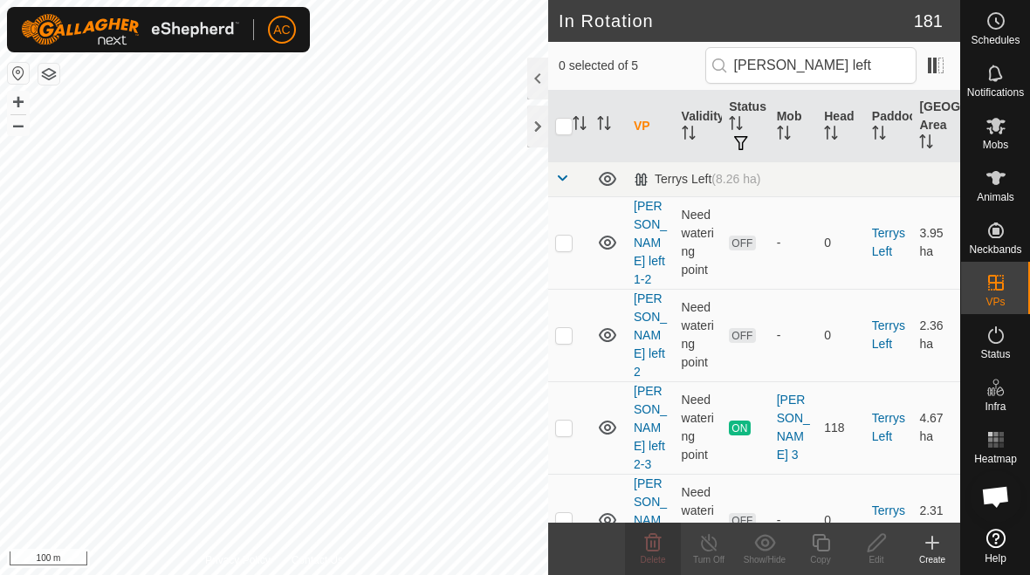
click at [564, 238] on p-checkbox at bounding box center [563, 243] width 17 height 14
click at [651, 545] on icon at bounding box center [653, 542] width 17 height 17
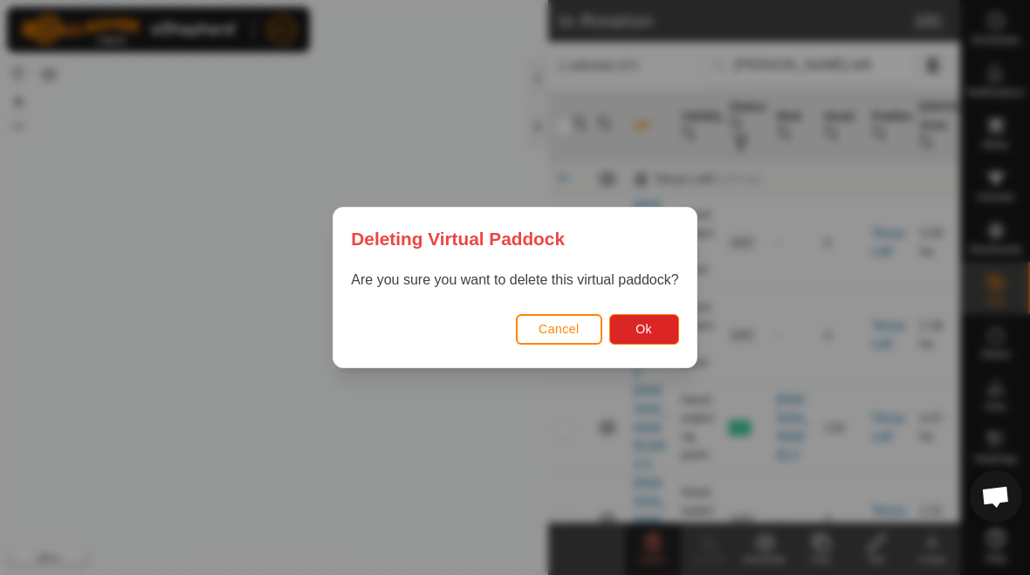
click at [644, 327] on span "Ok" at bounding box center [644, 329] width 17 height 14
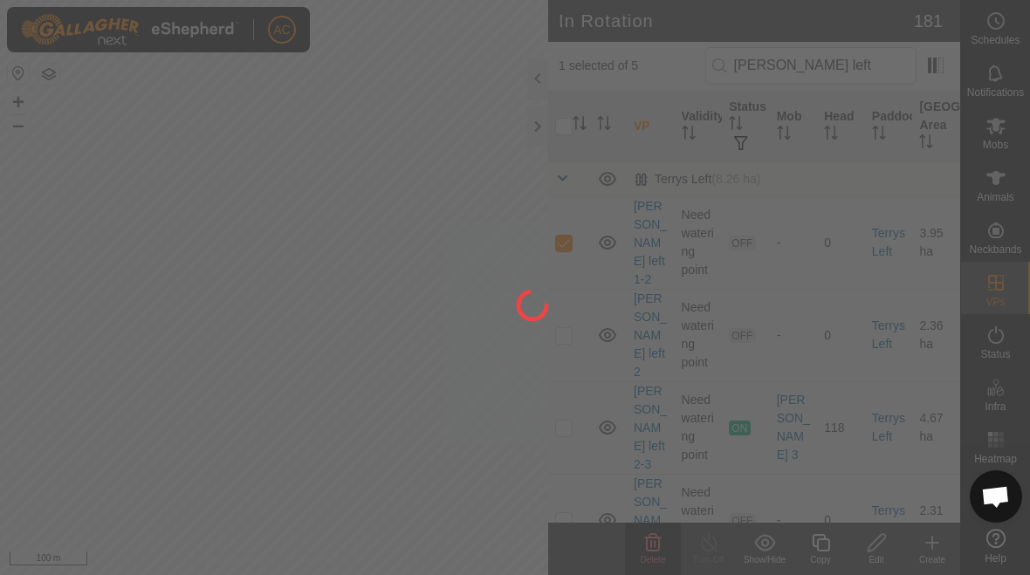
checkbox input "false"
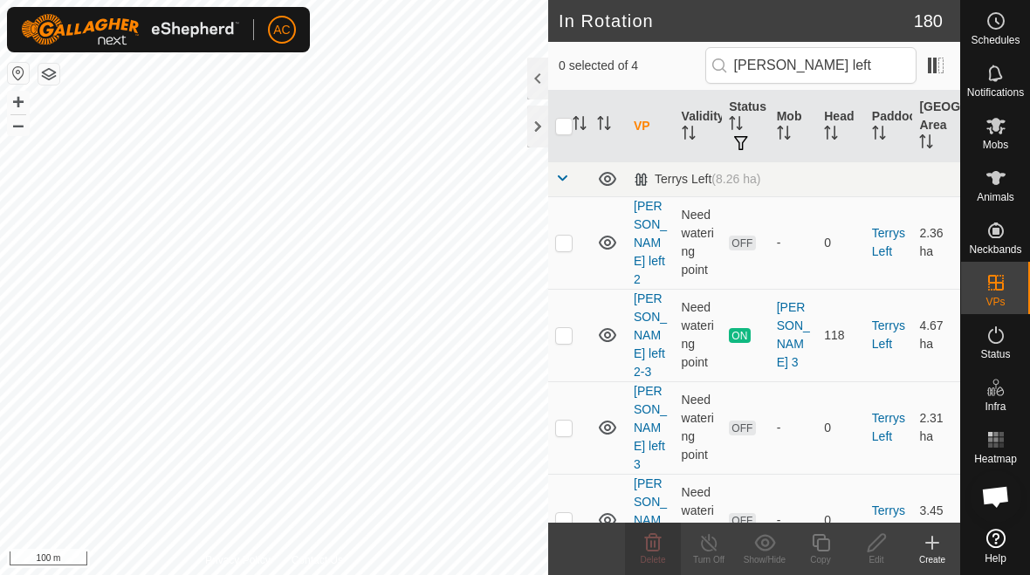
click at [566, 237] on p-checkbox at bounding box center [563, 243] width 17 height 14
click at [561, 238] on p-checkbox at bounding box center [563, 243] width 17 height 14
checkbox input "false"
click at [568, 513] on p-checkbox at bounding box center [563, 520] width 17 height 14
click at [654, 549] on icon at bounding box center [653, 543] width 21 height 21
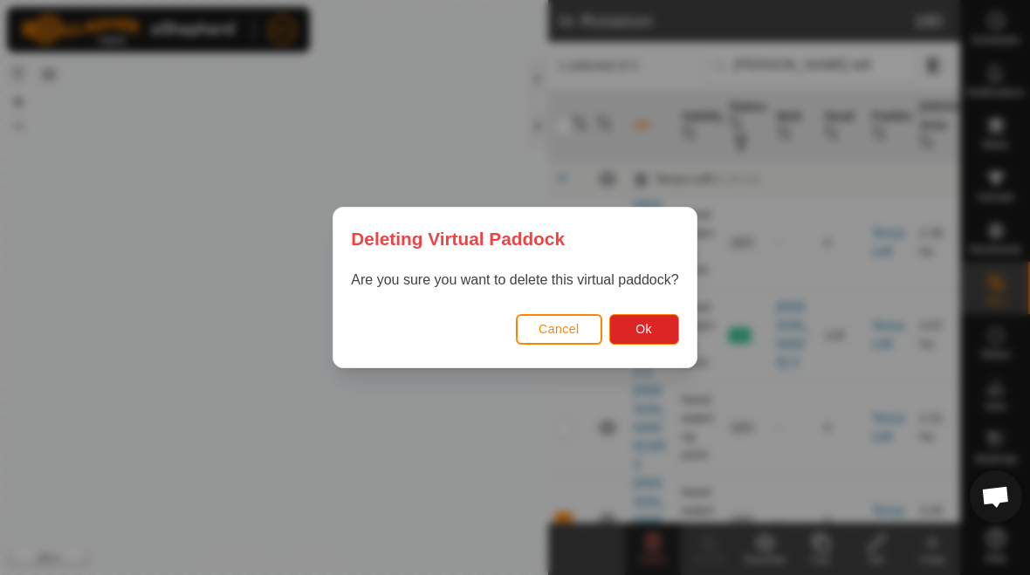
click at [660, 334] on button "Ok" at bounding box center [645, 329] width 70 height 31
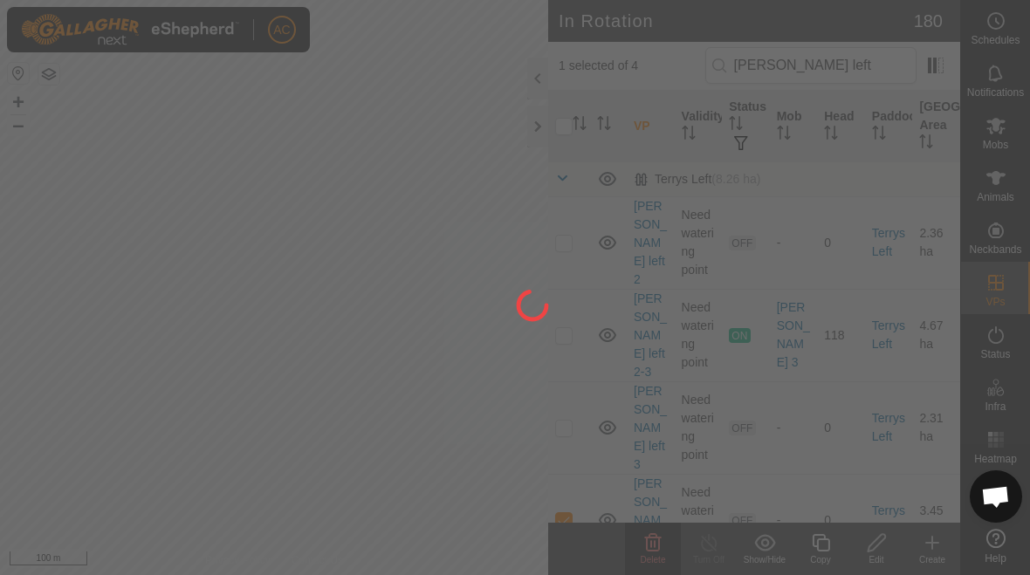
checkbox input "false"
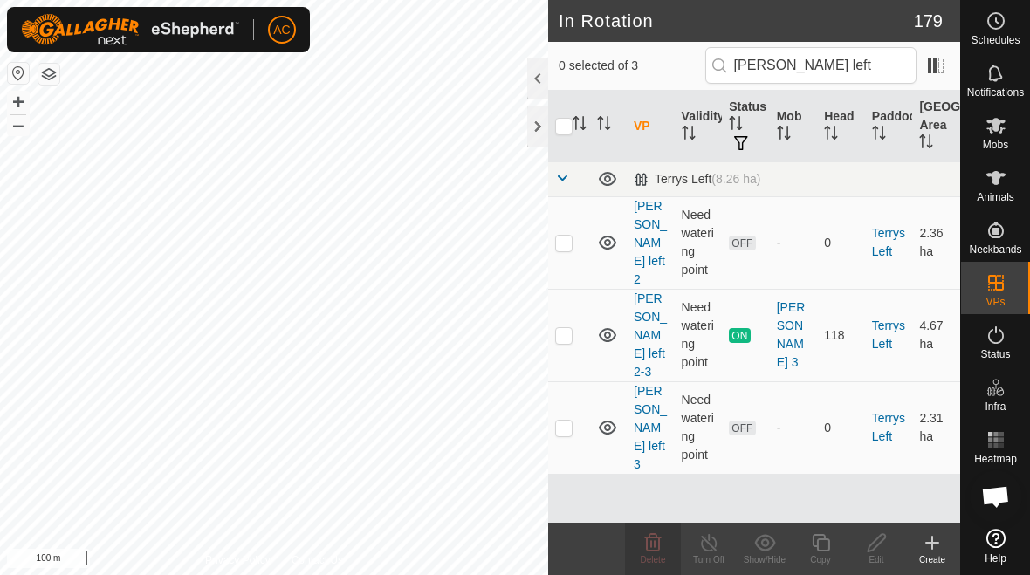
click at [566, 236] on p-checkbox at bounding box center [563, 243] width 17 height 14
click at [651, 558] on span "Delete" at bounding box center [653, 560] width 25 height 10
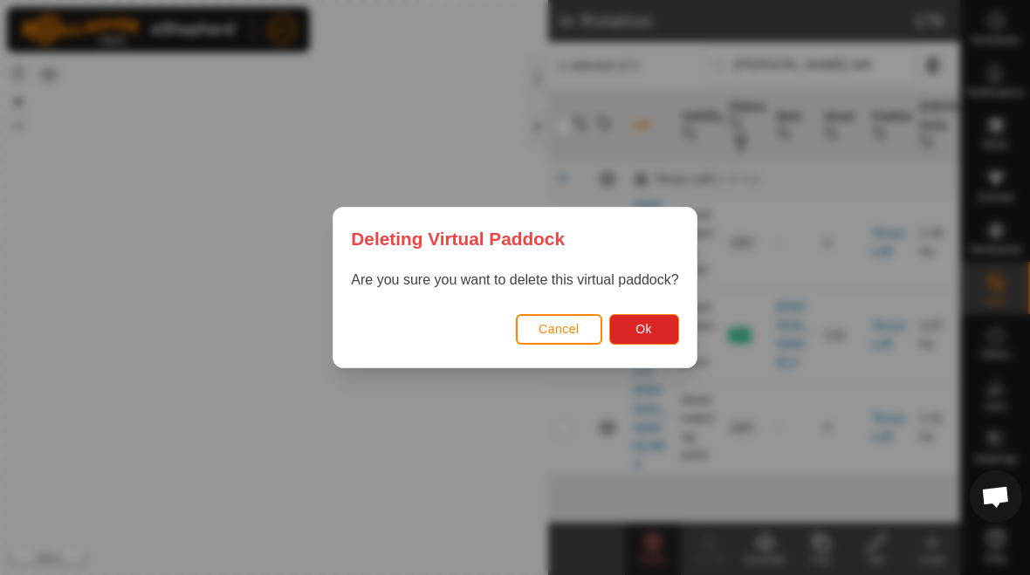
click at [646, 328] on span "Ok" at bounding box center [644, 329] width 17 height 14
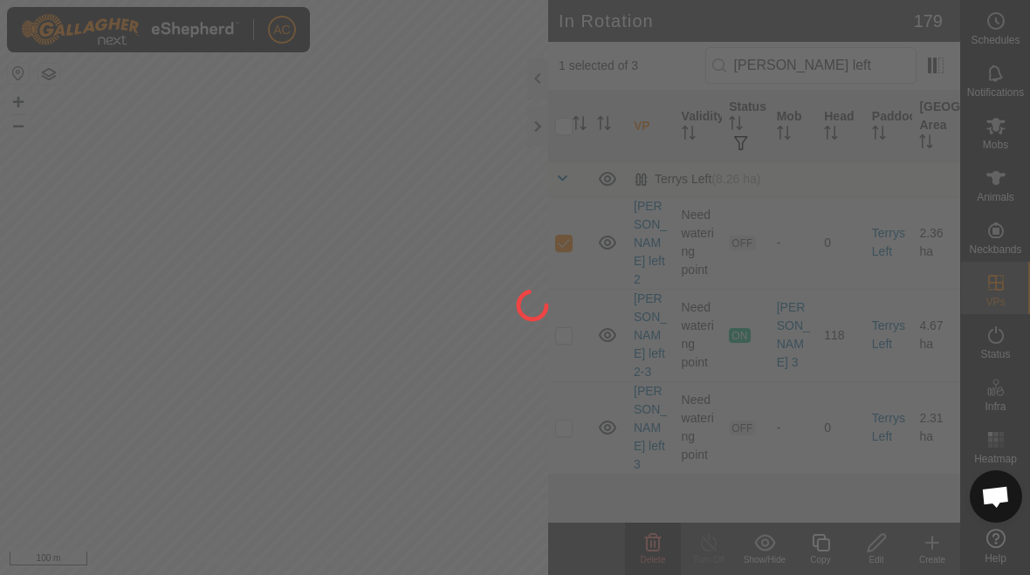
checkbox input "false"
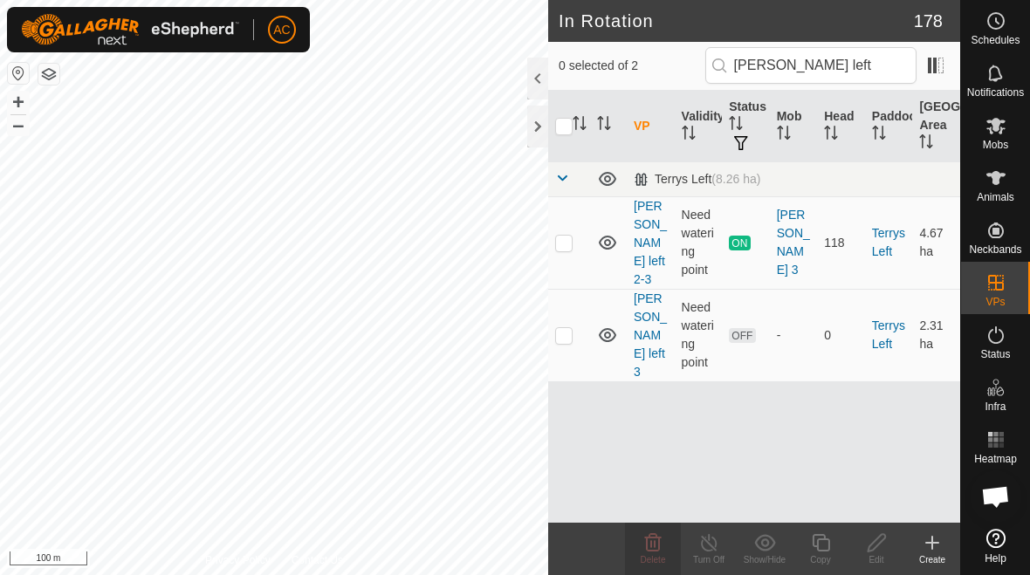
click at [564, 236] on p-checkbox at bounding box center [563, 243] width 17 height 14
checkbox input "true"
click at [567, 328] on p-checkbox at bounding box center [563, 335] width 17 height 14
checkbox input "true"
click at [560, 238] on p-checkbox at bounding box center [563, 243] width 17 height 14
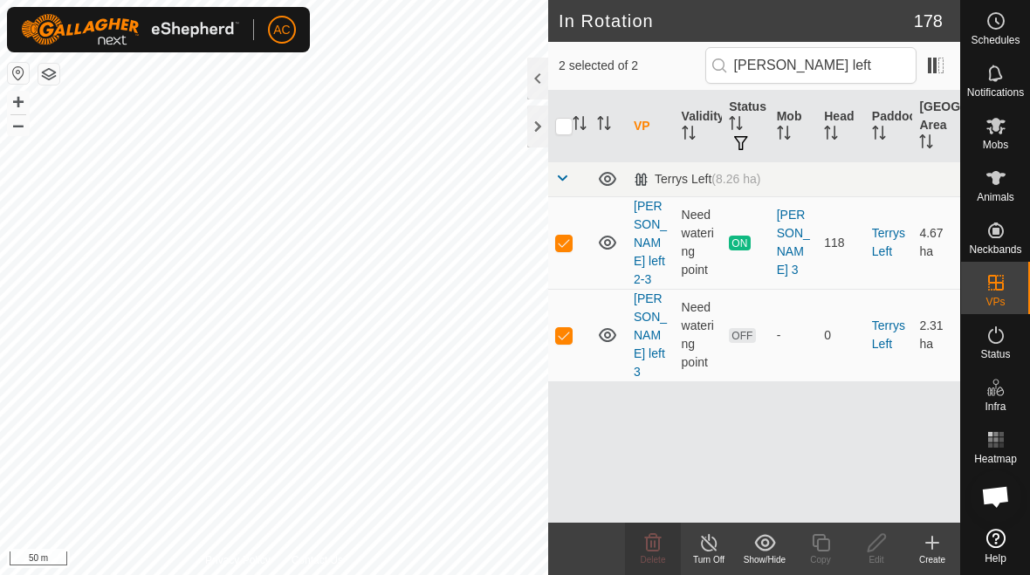
checkbox input "false"
click at [561, 328] on p-checkbox at bounding box center [563, 335] width 17 height 14
click at [563, 328] on p-checkbox at bounding box center [563, 335] width 17 height 14
click at [651, 555] on span "Delete" at bounding box center [653, 560] width 25 height 10
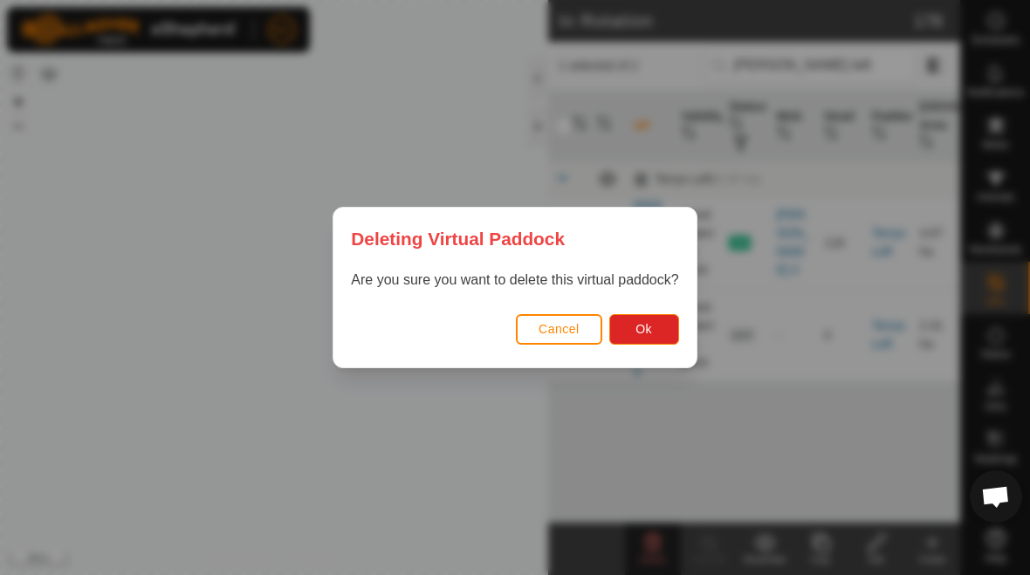
click at [646, 334] on span "Ok" at bounding box center [644, 329] width 17 height 14
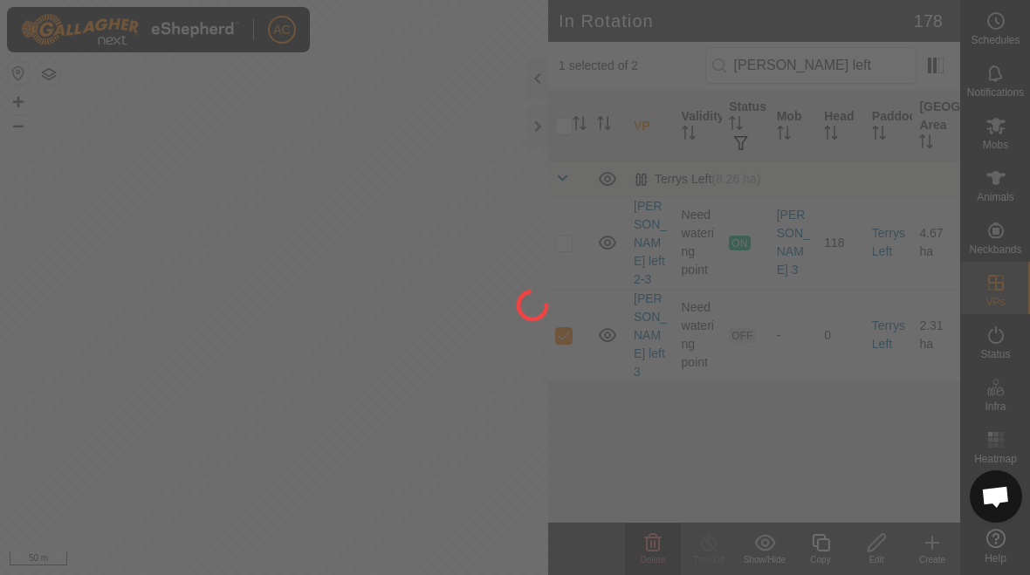
checkbox input "false"
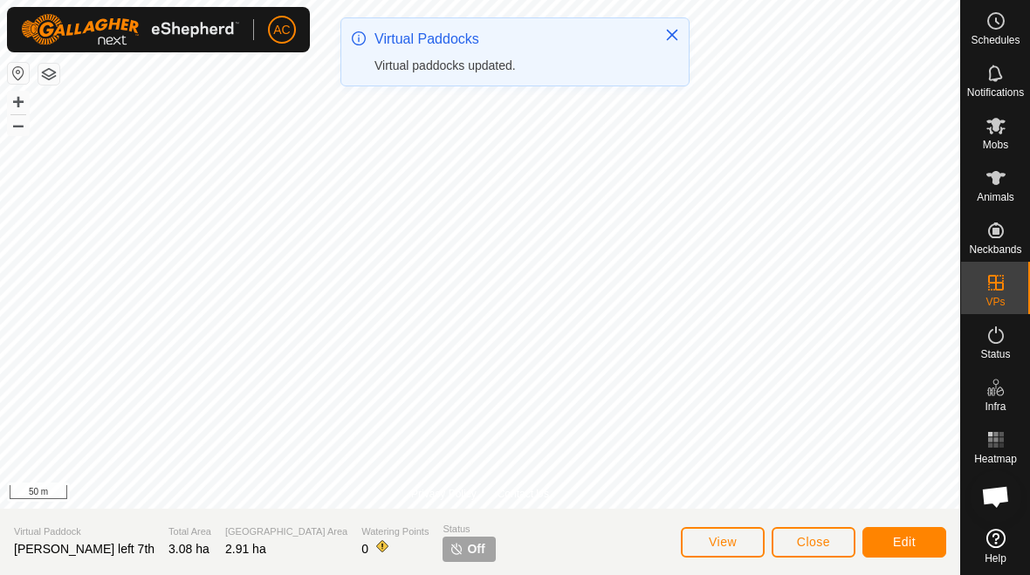
click at [893, 537] on span "Edit" at bounding box center [904, 542] width 23 height 14
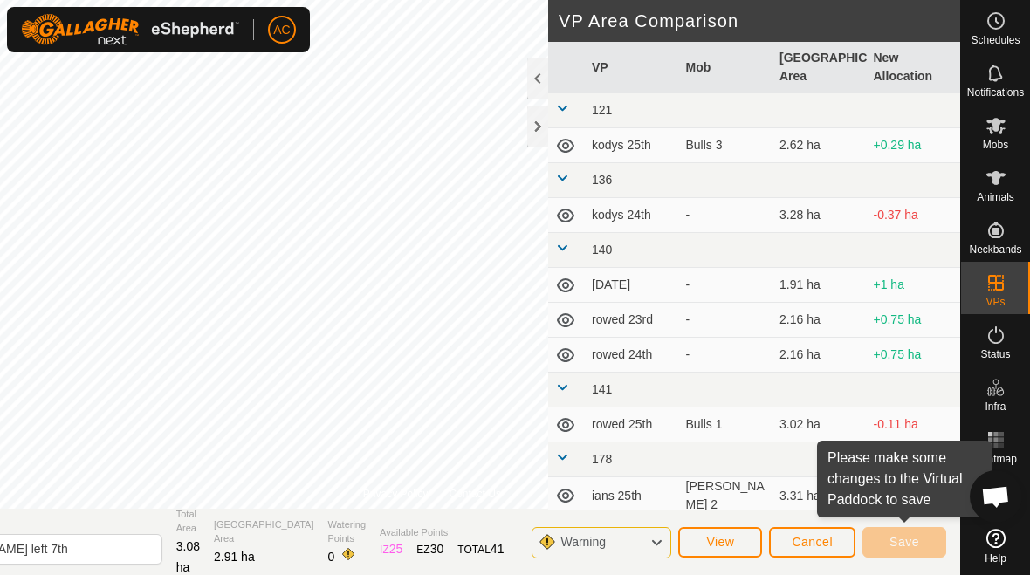
click at [809, 555] on button "Cancel" at bounding box center [812, 542] width 86 height 31
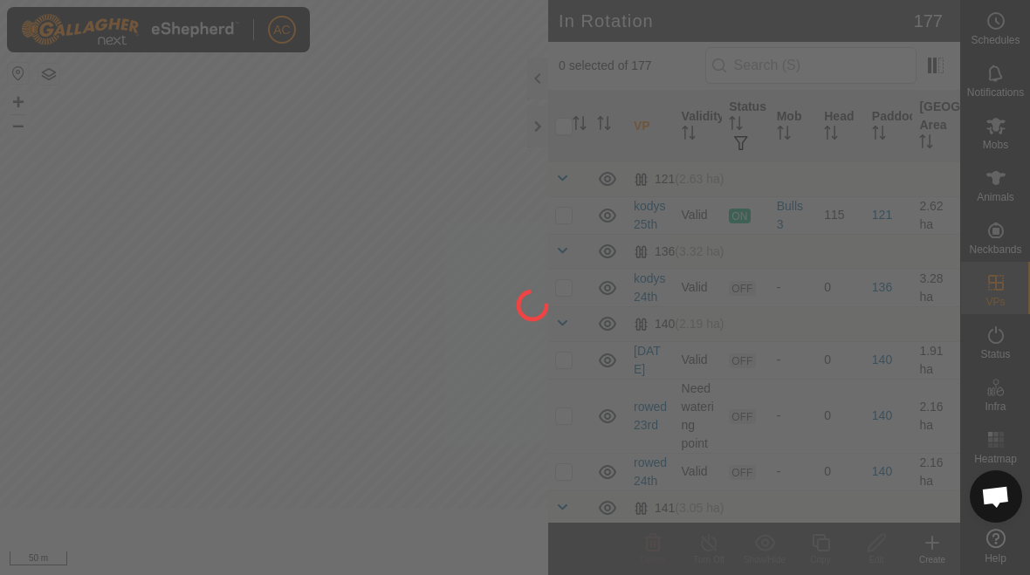
click at [736, 550] on div at bounding box center [515, 287] width 1030 height 575
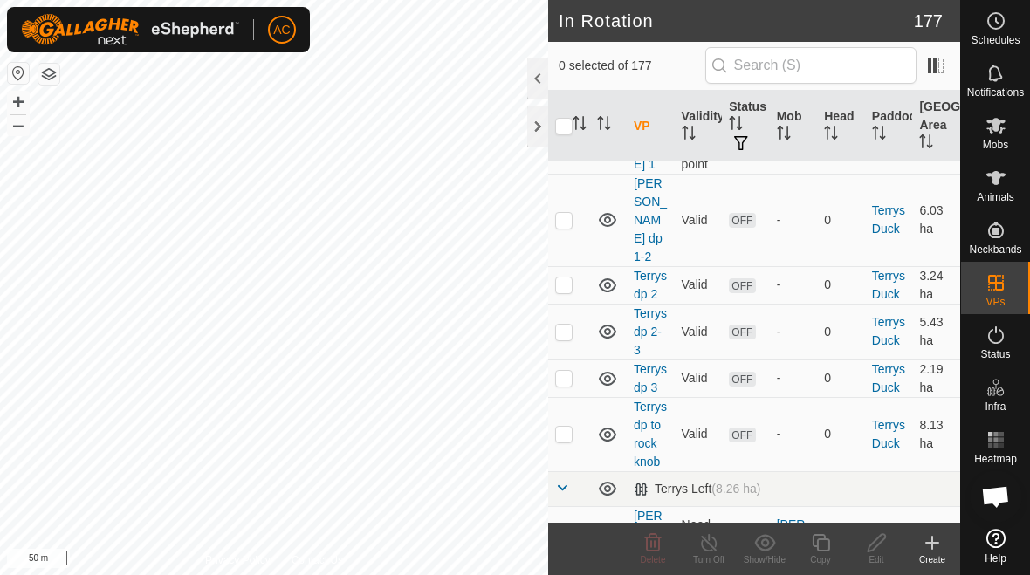
scroll to position [10057, 0]
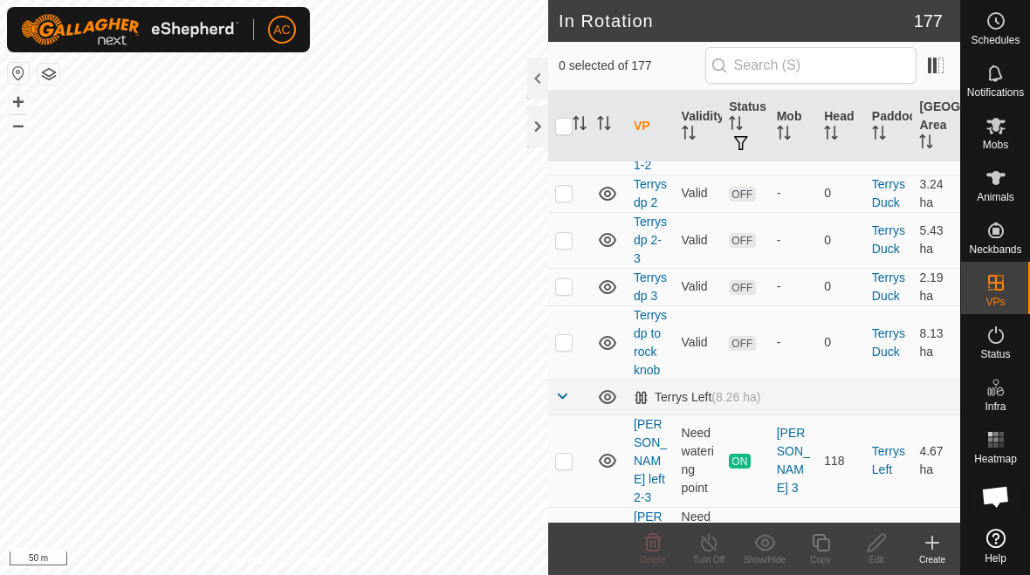
click at [565, 454] on p-checkbox at bounding box center [563, 461] width 17 height 14
click at [564, 415] on td at bounding box center [569, 461] width 42 height 93
checkbox input "false"
click at [567, 507] on td at bounding box center [569, 544] width 42 height 74
click at [644, 546] on icon at bounding box center [653, 543] width 21 height 21
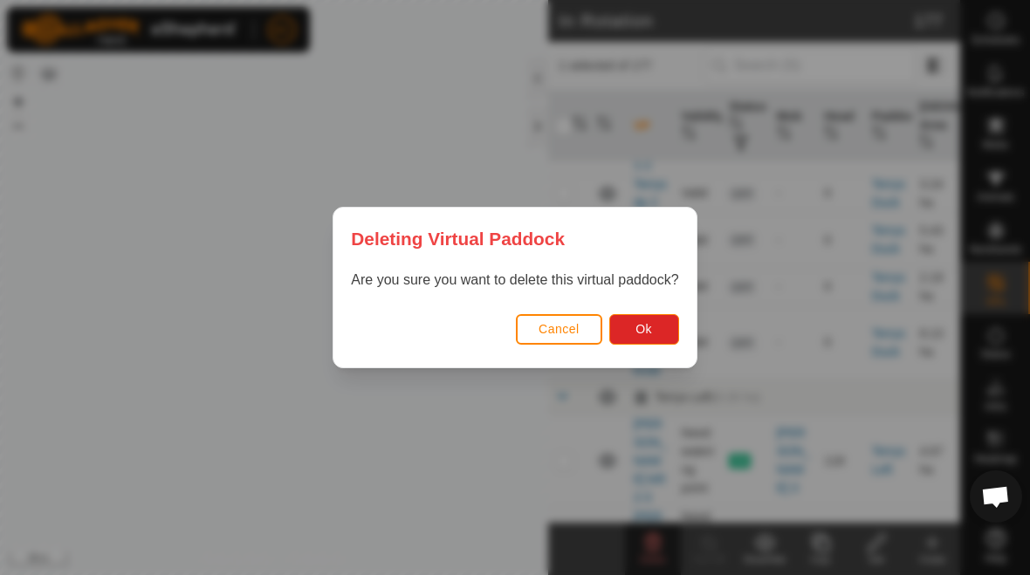
click at [651, 327] on span "Ok" at bounding box center [644, 329] width 17 height 14
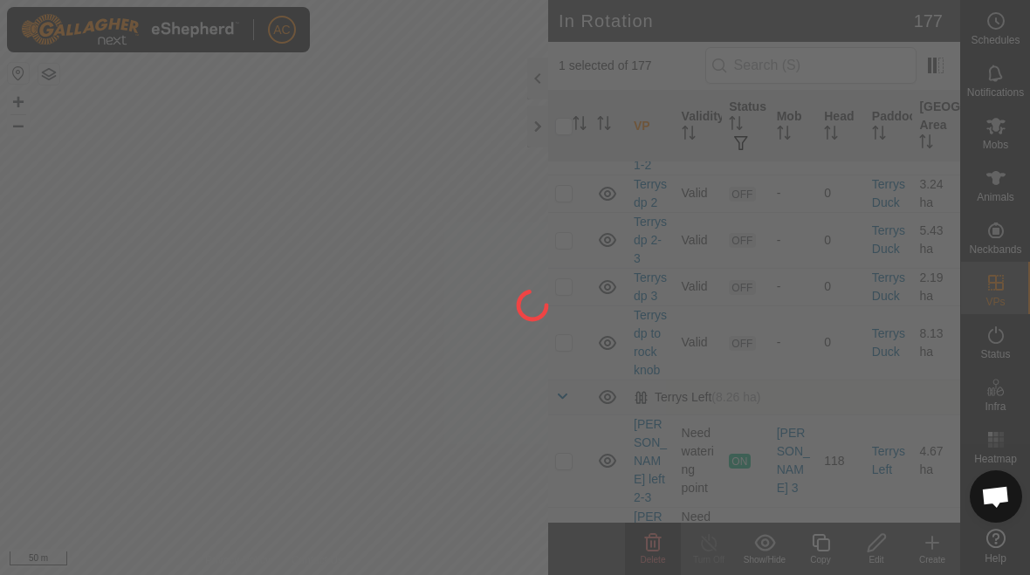
checkbox input "false"
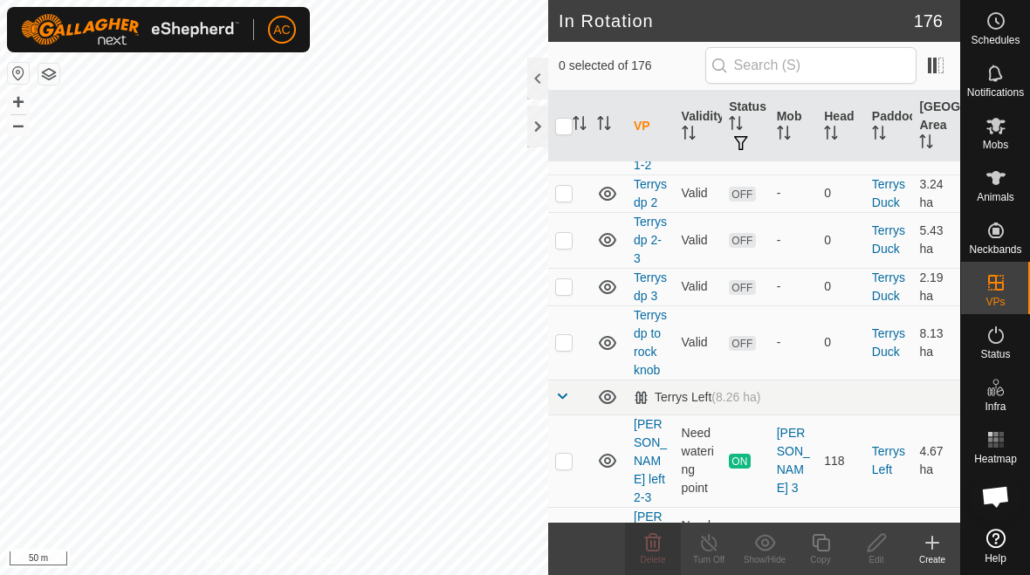
click at [570, 547] on p-checkbox at bounding box center [563, 554] width 17 height 14
click at [658, 561] on span "Delete" at bounding box center [653, 560] width 25 height 10
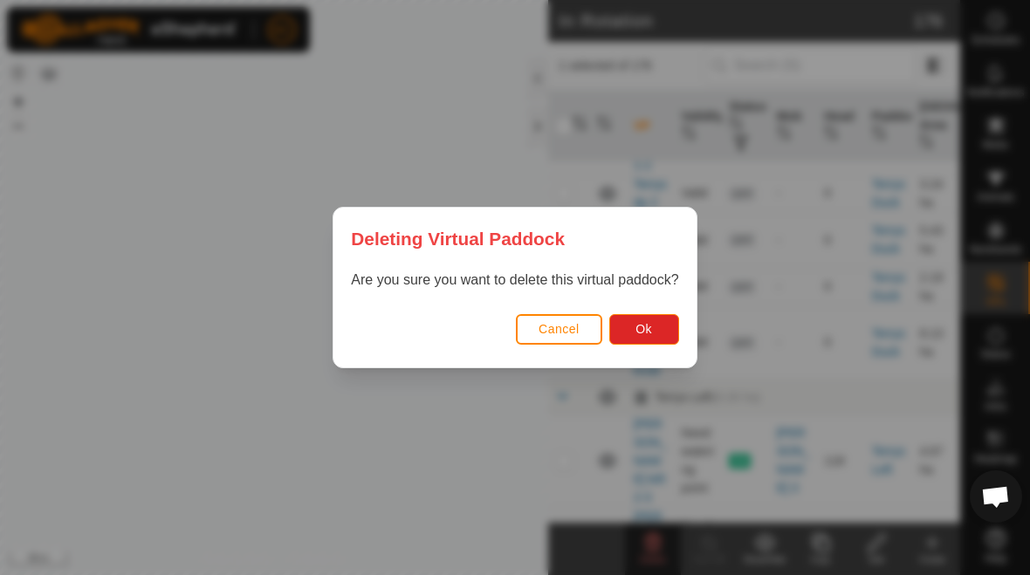
click at [657, 328] on button "Ok" at bounding box center [645, 329] width 70 height 31
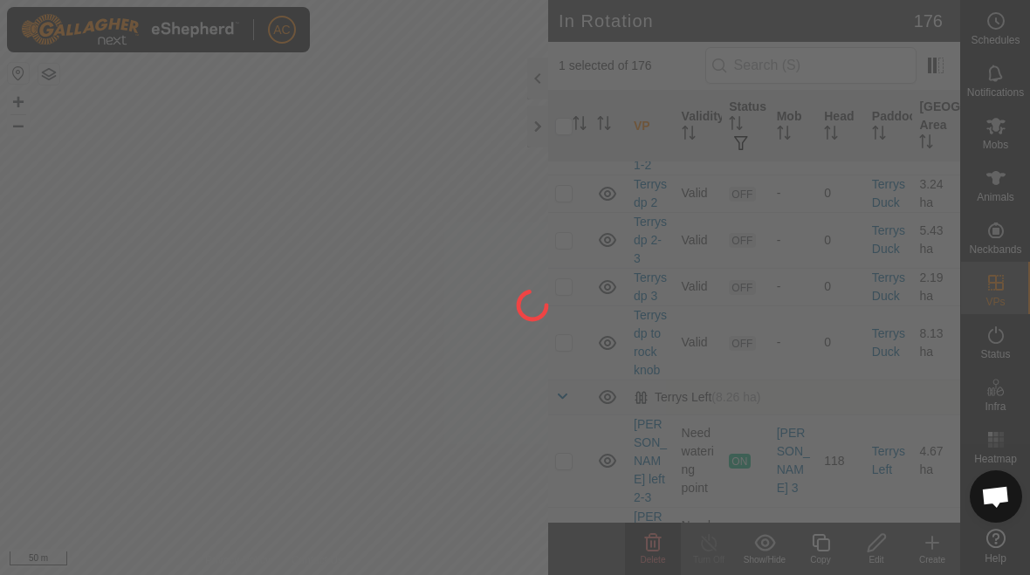
checkbox input "false"
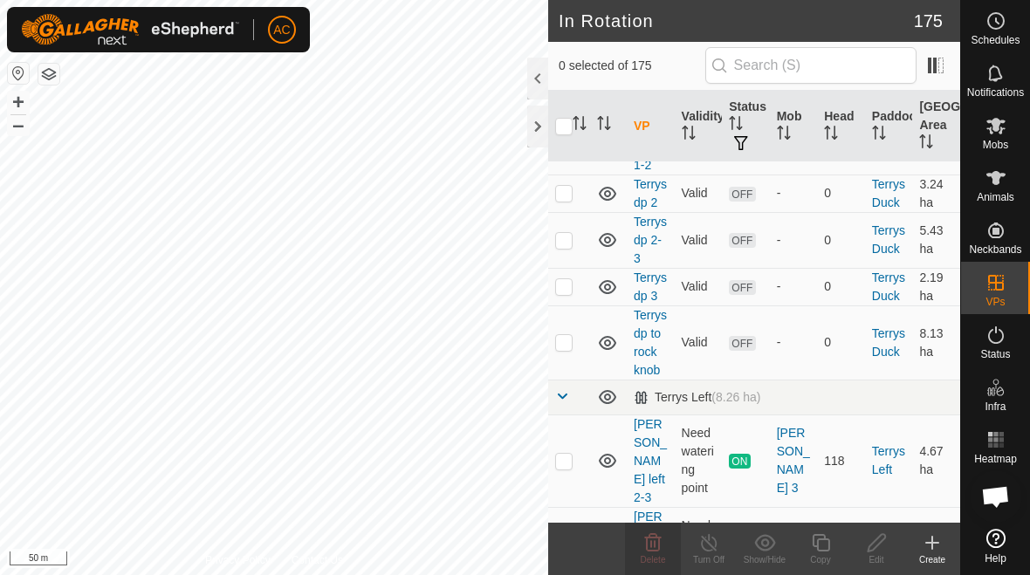
click at [567, 547] on p-checkbox at bounding box center [563, 554] width 17 height 14
checkbox input "true"
click at [651, 552] on icon at bounding box center [653, 543] width 21 height 21
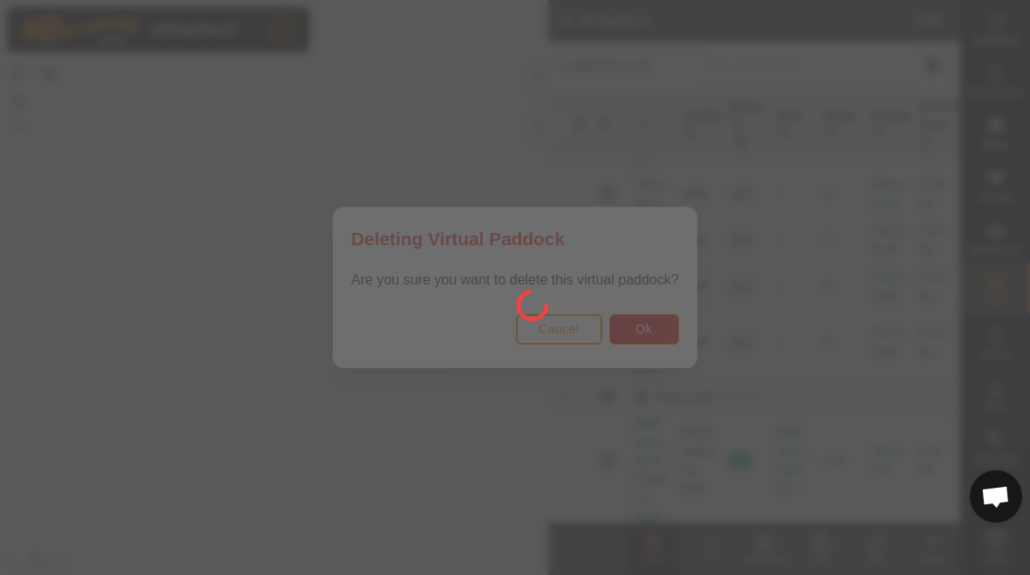
click at [637, 343] on div at bounding box center [515, 287] width 1030 height 575
click at [651, 327] on div at bounding box center [515, 287] width 1030 height 575
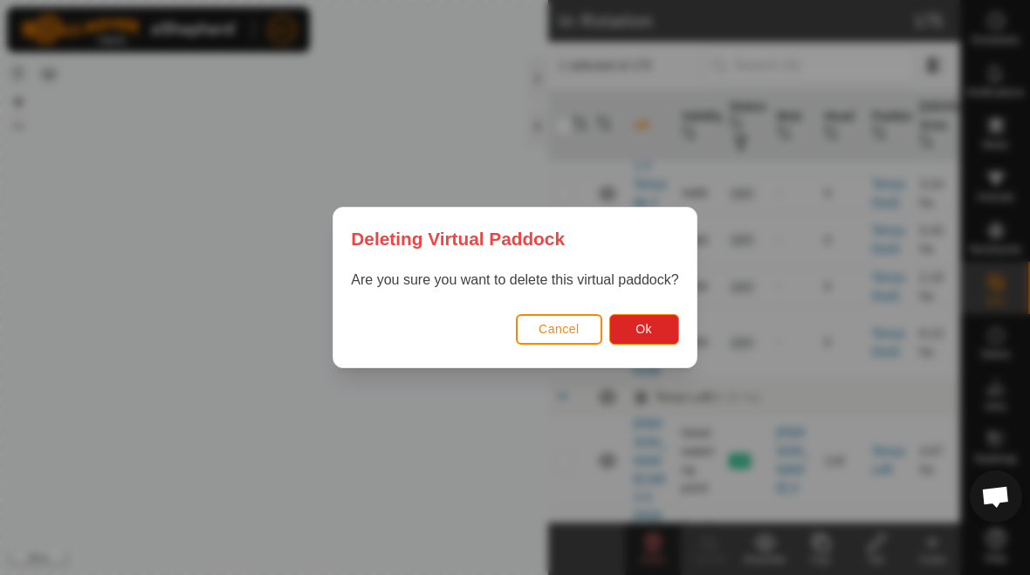
click at [642, 332] on span "Ok" at bounding box center [644, 329] width 17 height 14
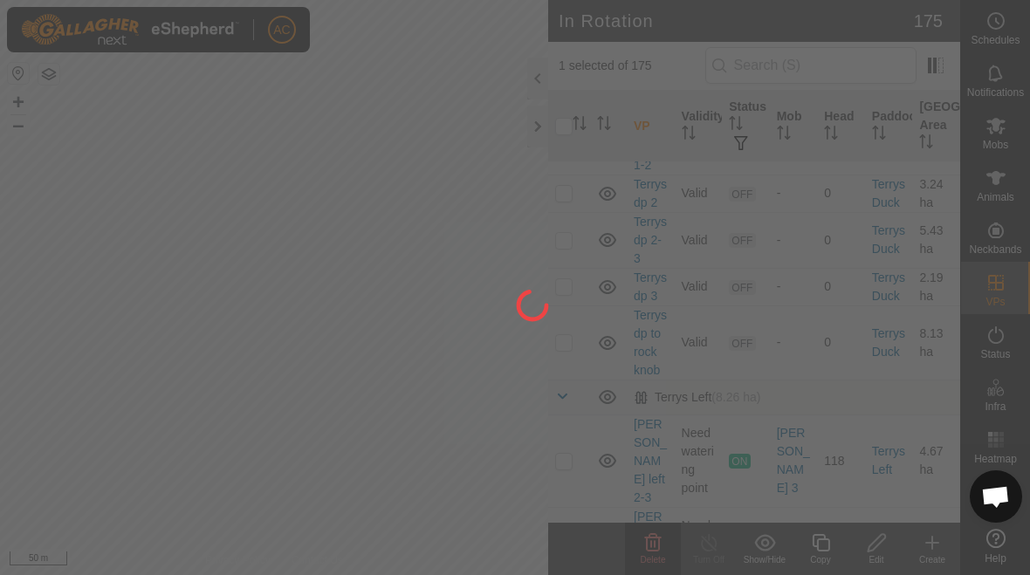
checkbox input "false"
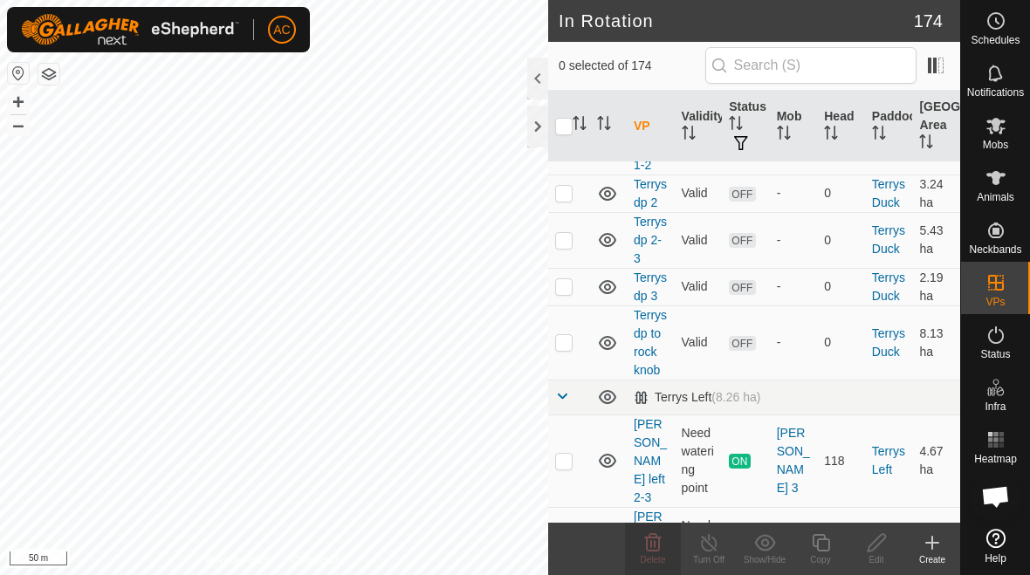
click at [562, 547] on p-checkbox at bounding box center [563, 554] width 17 height 14
click at [646, 555] on span "Delete" at bounding box center [653, 560] width 25 height 10
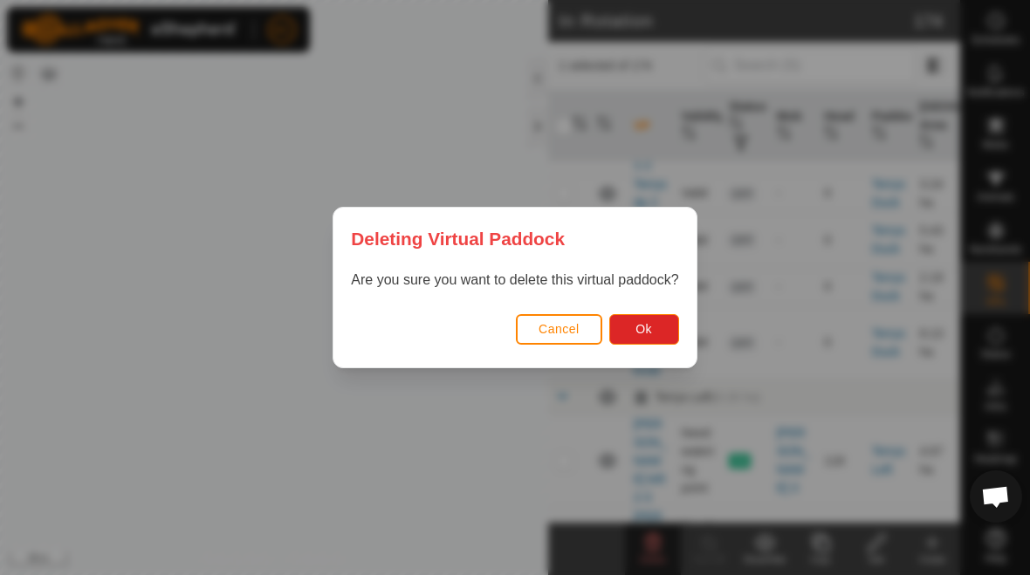
click at [645, 330] on span "Ok" at bounding box center [644, 329] width 17 height 14
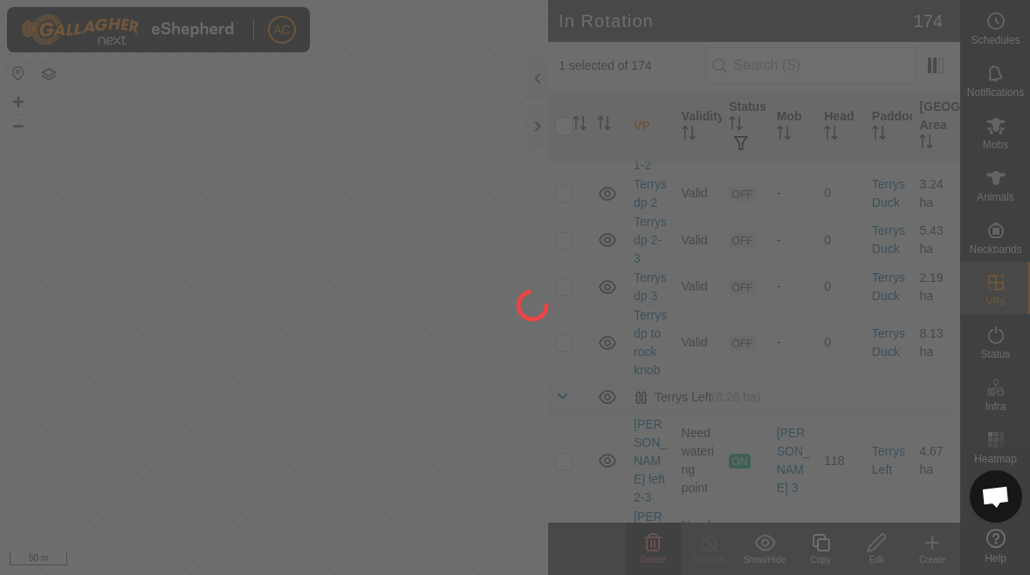
checkbox input "false"
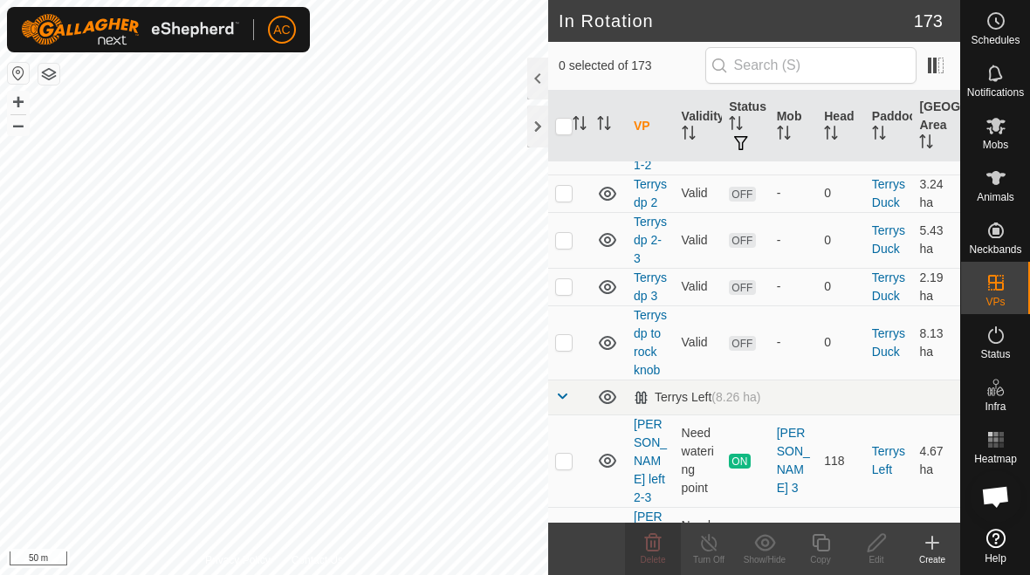
click at [554, 507] on td at bounding box center [569, 553] width 42 height 93
click at [655, 560] on span "Delete" at bounding box center [653, 560] width 25 height 10
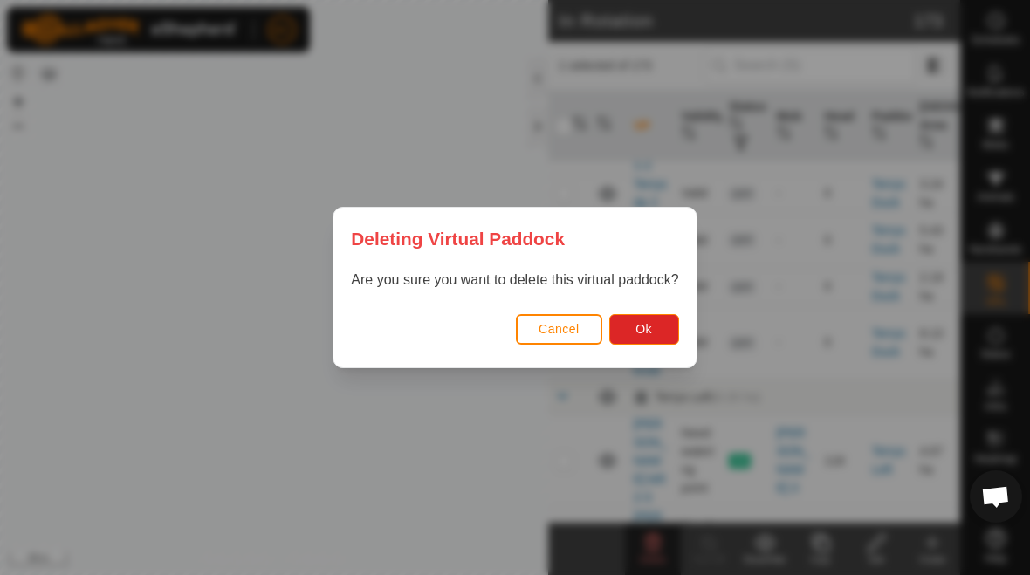
click at [642, 329] on span "Ok" at bounding box center [644, 329] width 17 height 14
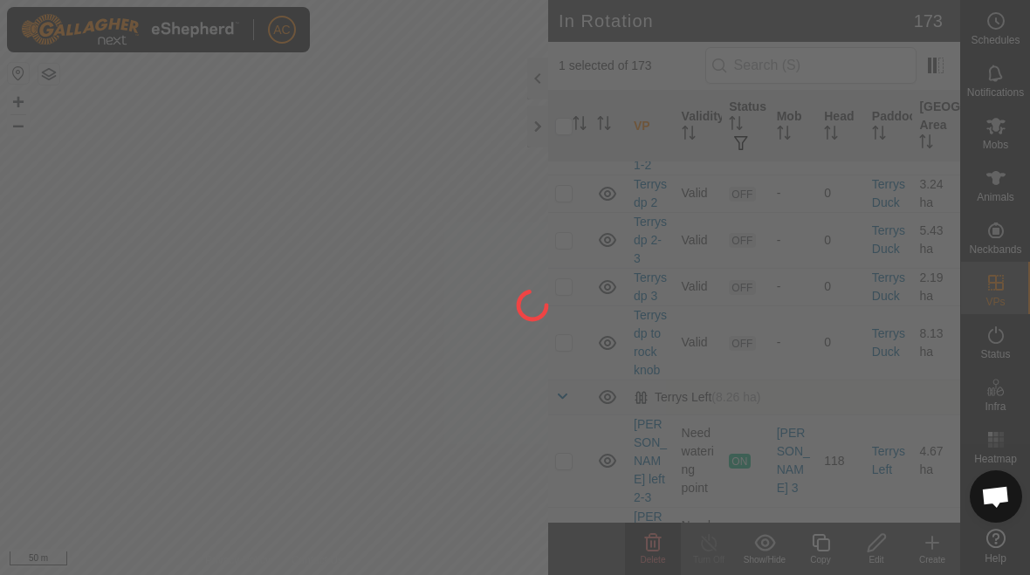
checkbox input "false"
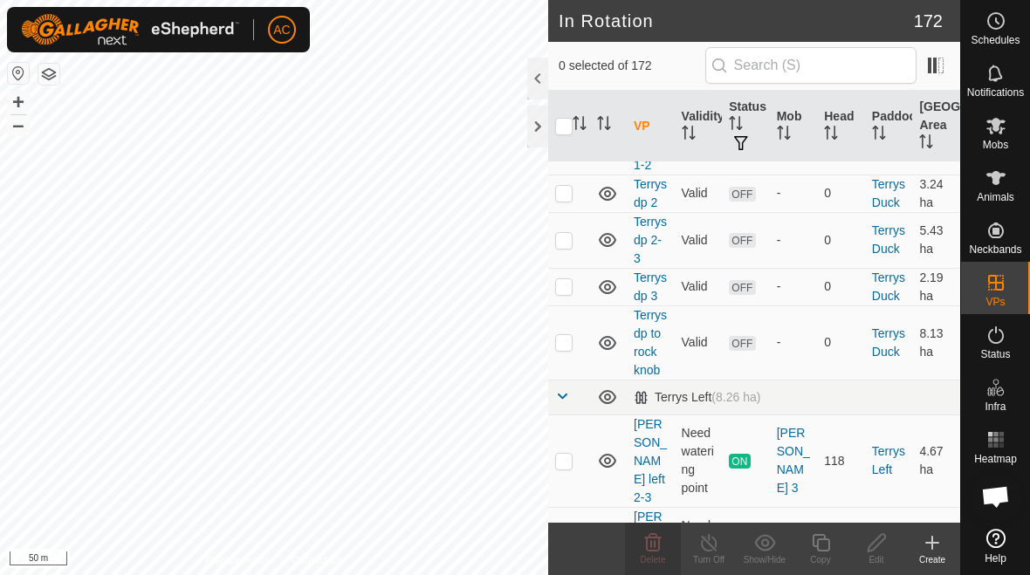
click at [560, 547] on p-checkbox at bounding box center [563, 554] width 17 height 14
click at [650, 554] on div "Delete" at bounding box center [653, 560] width 56 height 13
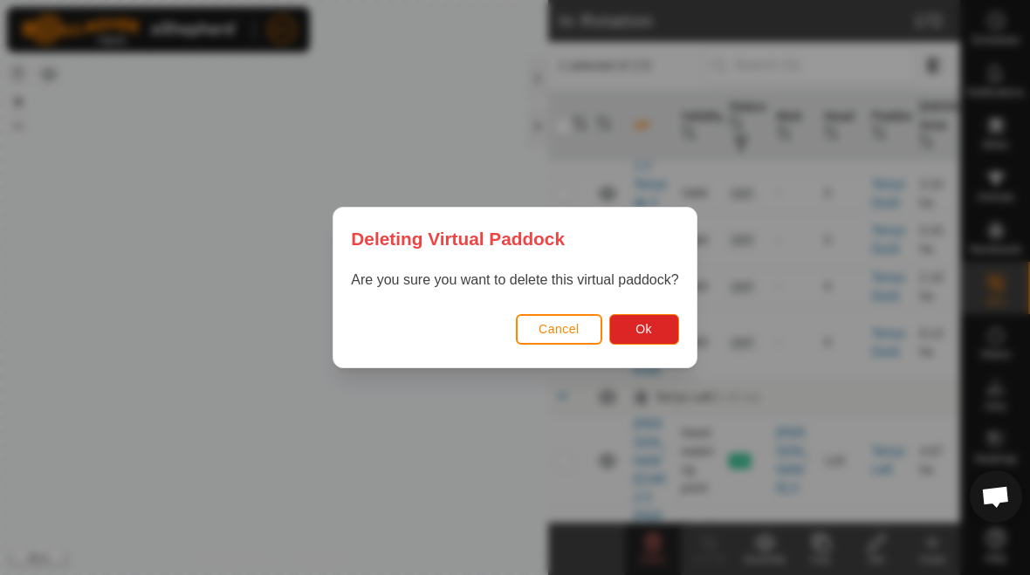
click at [644, 341] on button "Ok" at bounding box center [645, 329] width 70 height 31
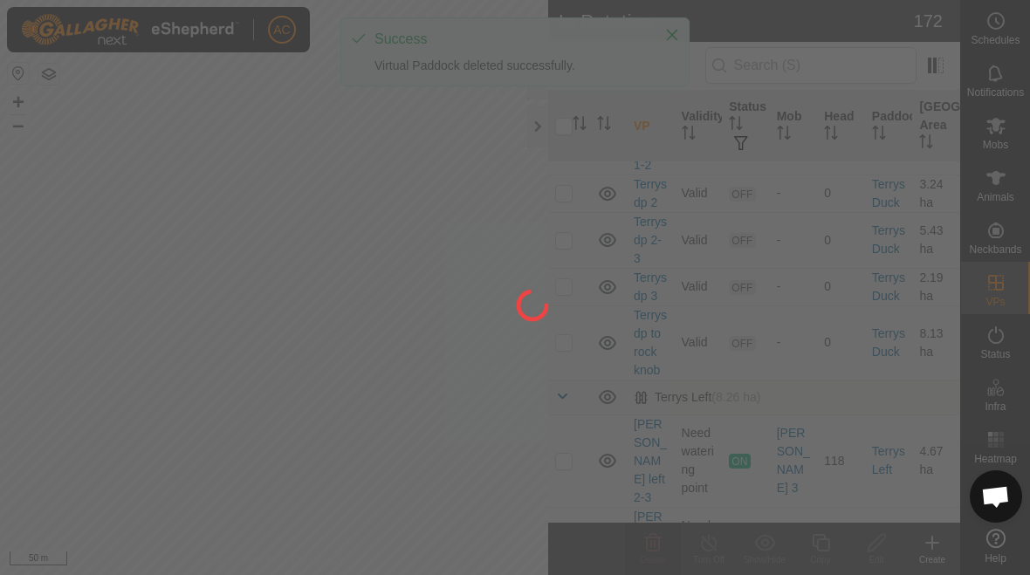
checkbox input "false"
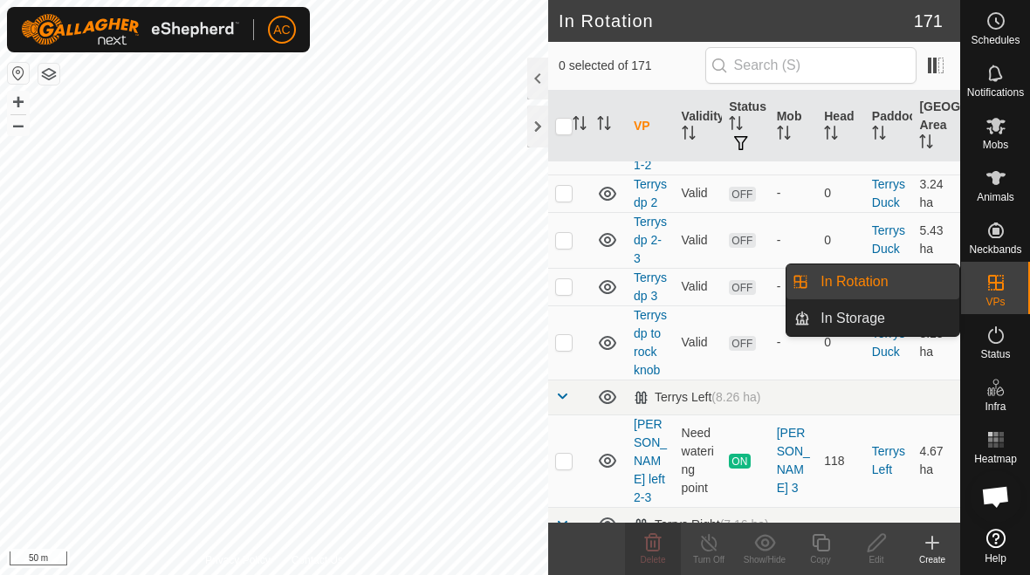
click at [938, 284] on link "In Rotation" at bounding box center [884, 282] width 149 height 35
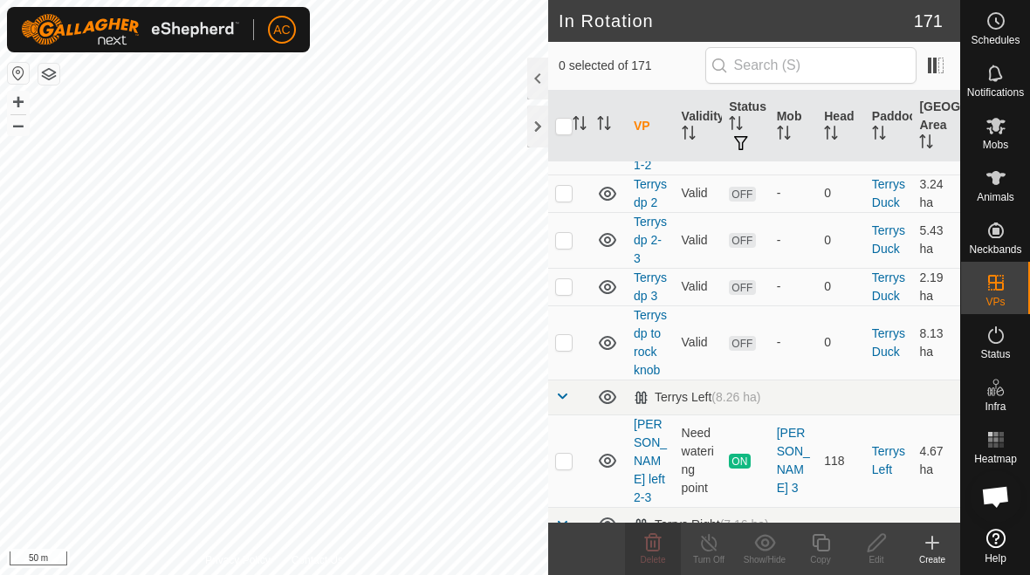
click at [922, 558] on div "Create" at bounding box center [933, 560] width 56 height 13
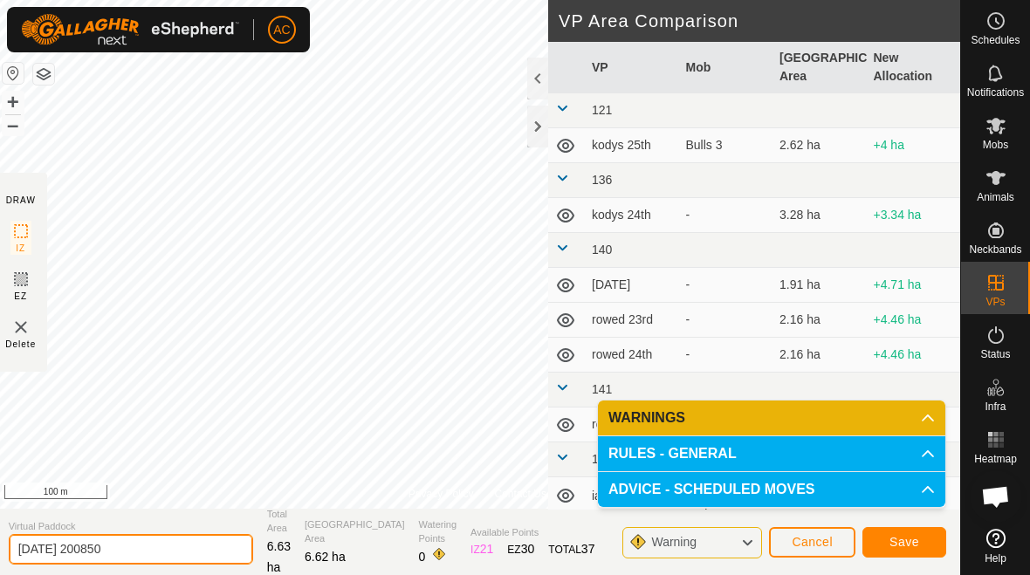
click at [159, 551] on input "[DATE] 200850" at bounding box center [131, 549] width 245 height 31
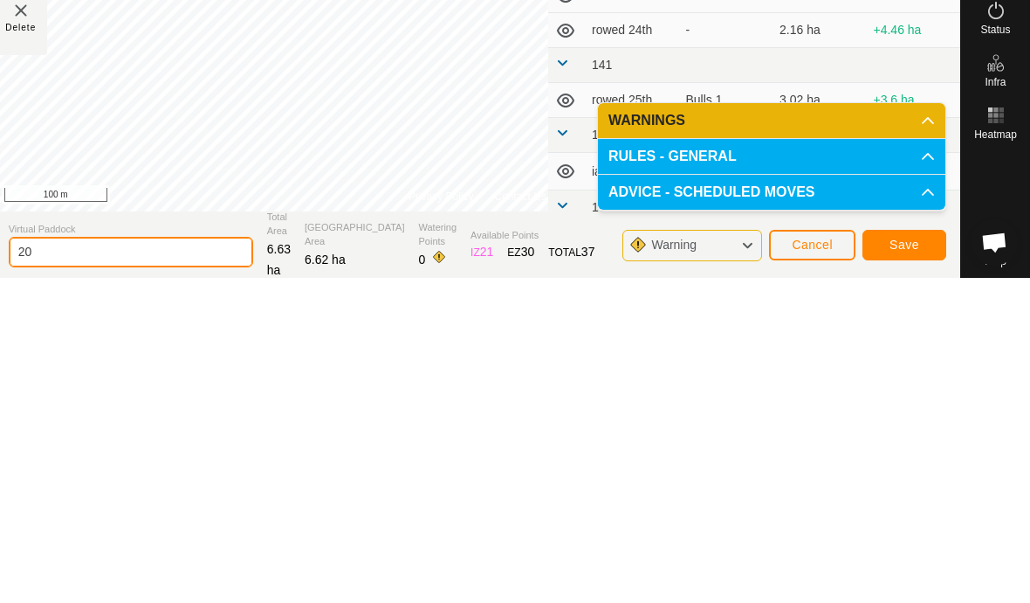
type input "2"
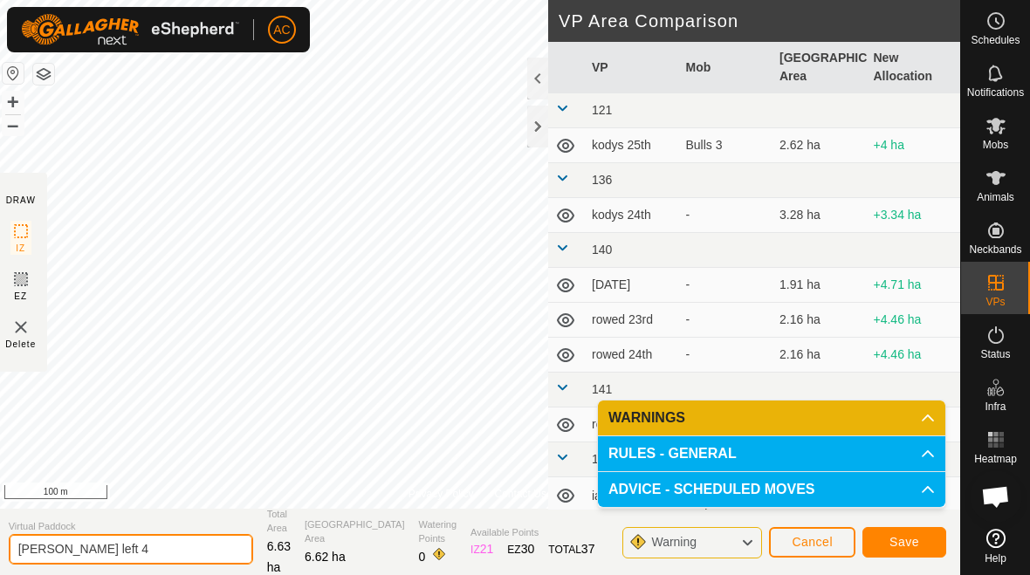
type input "[PERSON_NAME] left 4"
click at [908, 541] on span "Save" at bounding box center [905, 542] width 30 height 14
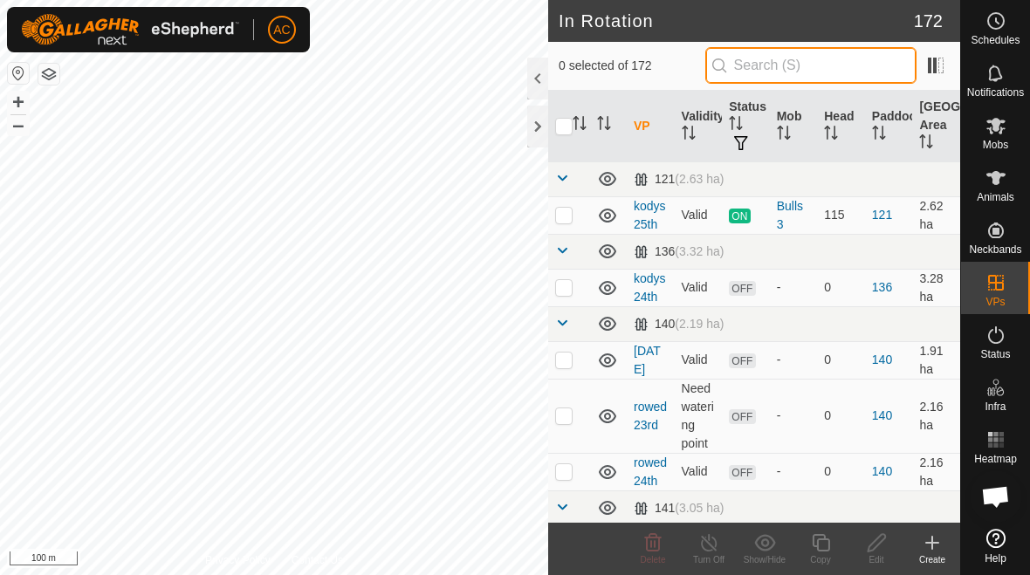
click at [835, 71] on input "text" at bounding box center [811, 65] width 211 height 37
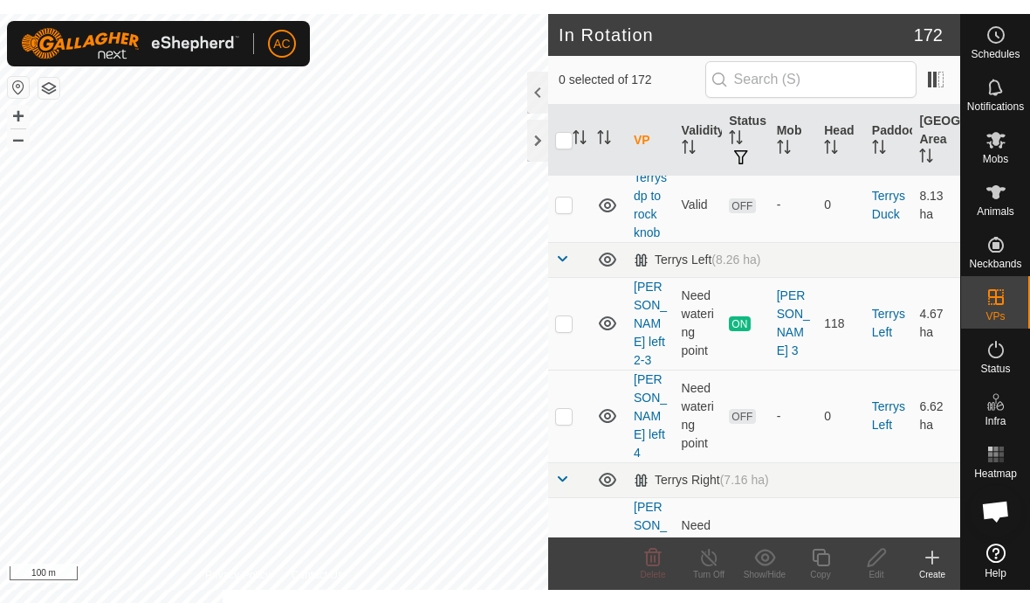
scroll to position [10204, 0]
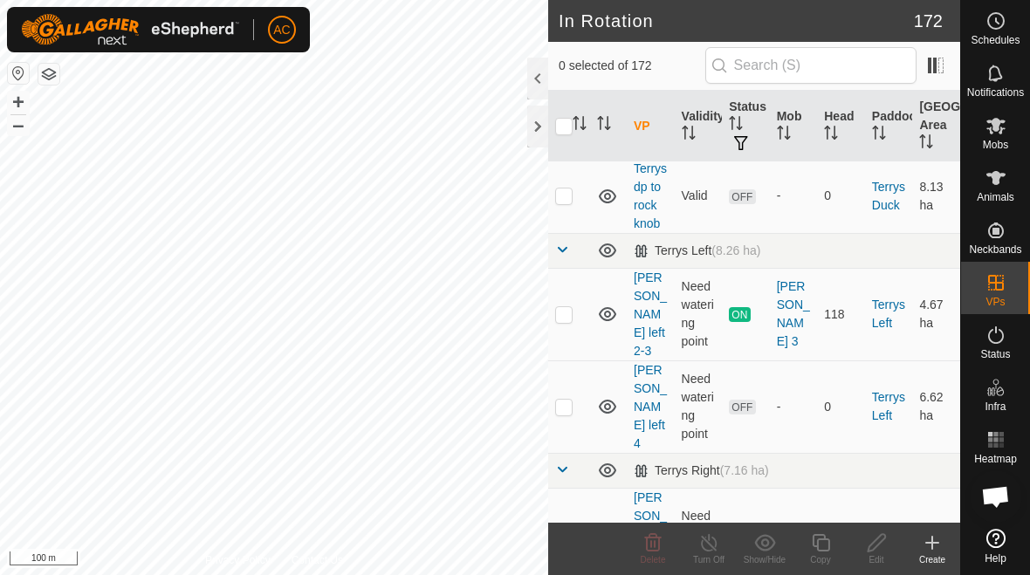
click at [568, 536] on p-checkbox at bounding box center [563, 543] width 17 height 14
checkbox input "true"
click at [926, 551] on icon at bounding box center [932, 543] width 21 height 21
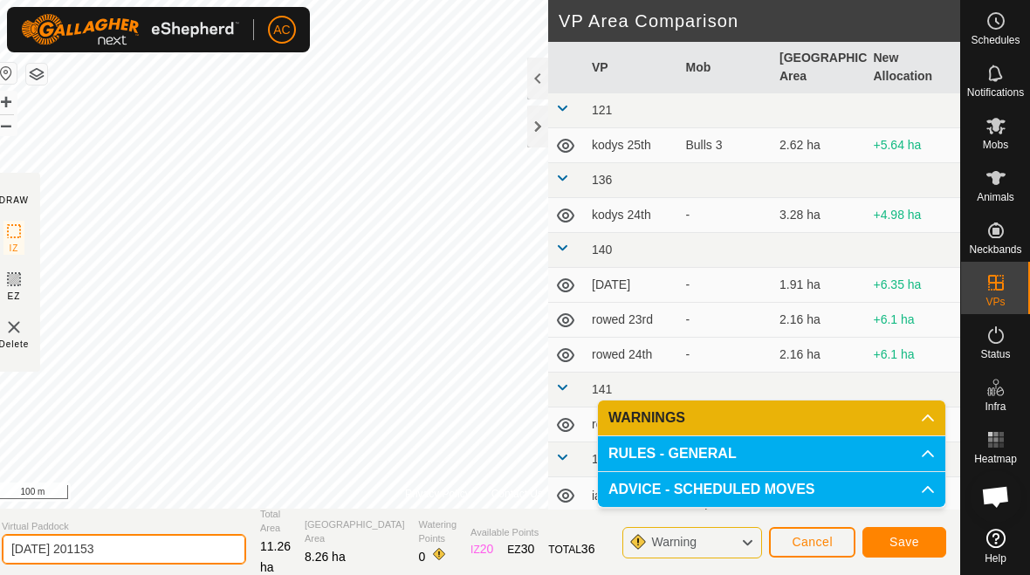
click at [173, 541] on input "[DATE] 201153" at bounding box center [124, 549] width 245 height 31
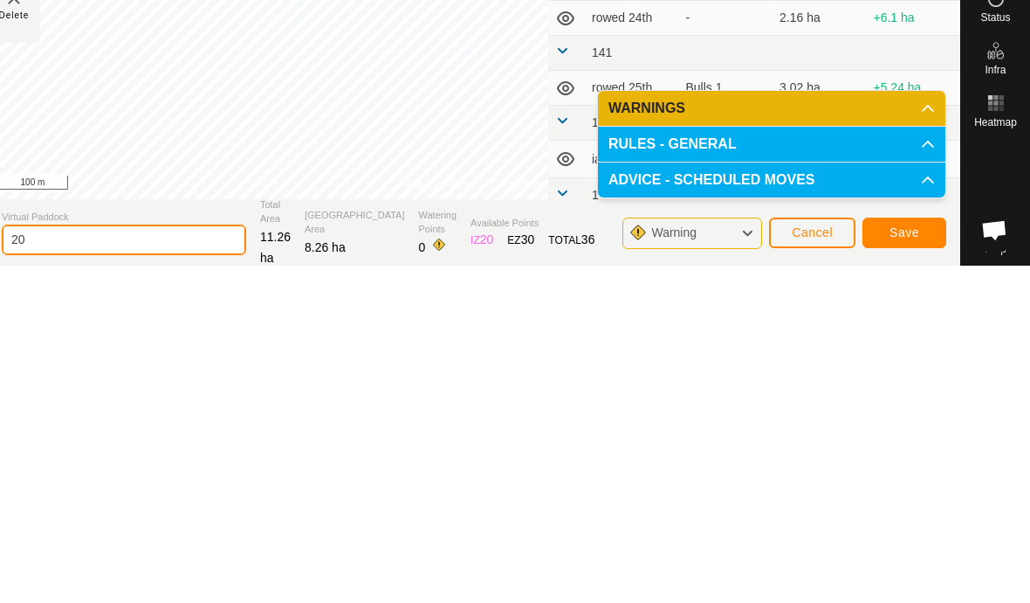
type input "2"
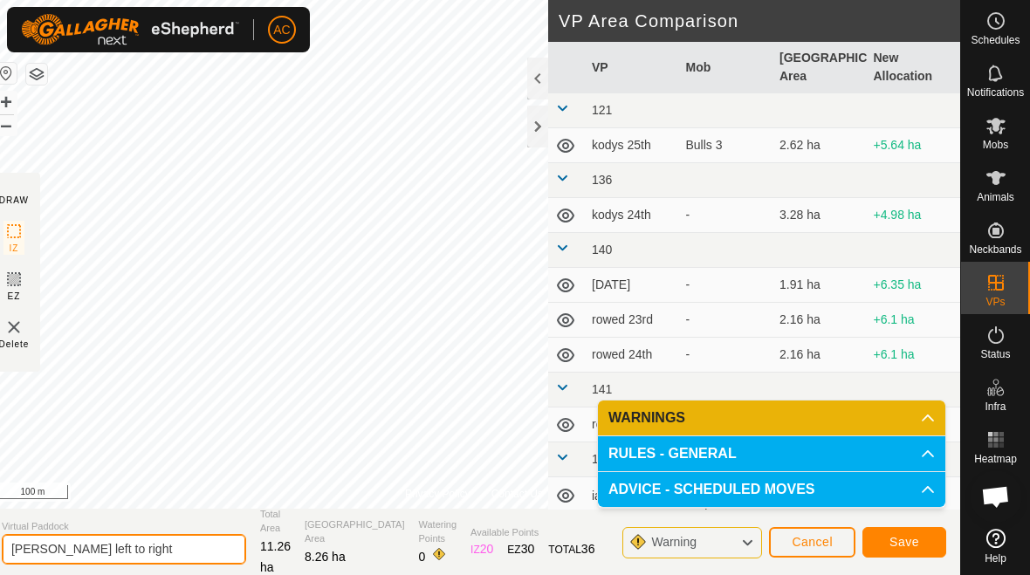
type input "[PERSON_NAME] left to right"
click at [915, 548] on span "Save" at bounding box center [905, 542] width 30 height 14
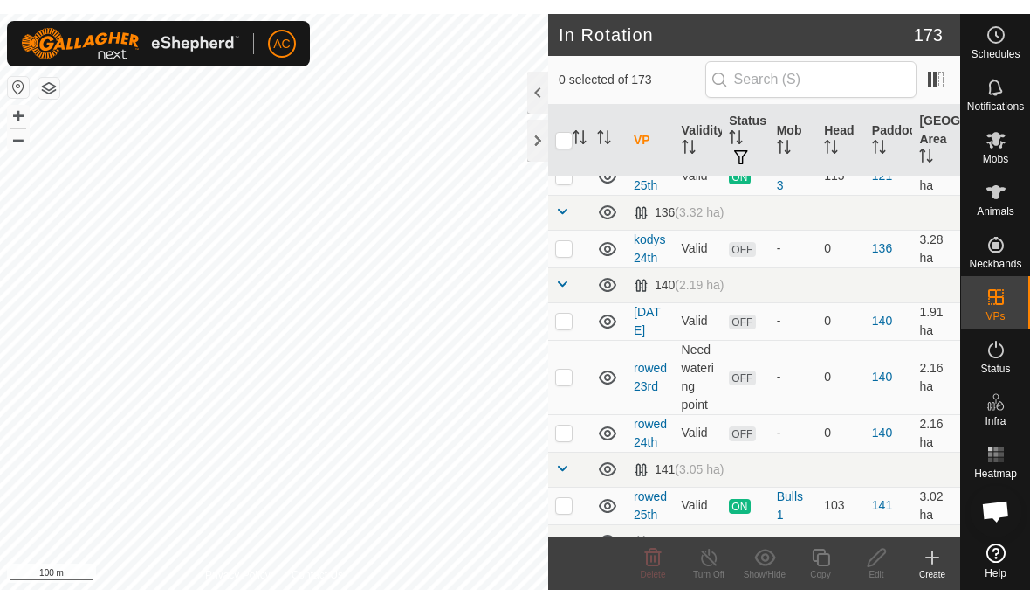
scroll to position [60, 0]
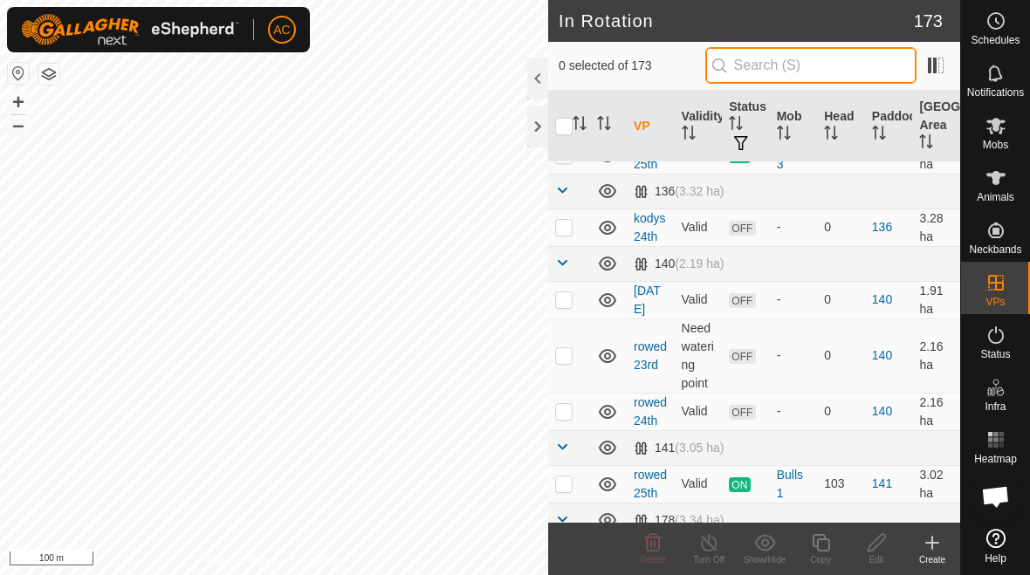
click at [824, 72] on input "text" at bounding box center [811, 65] width 211 height 37
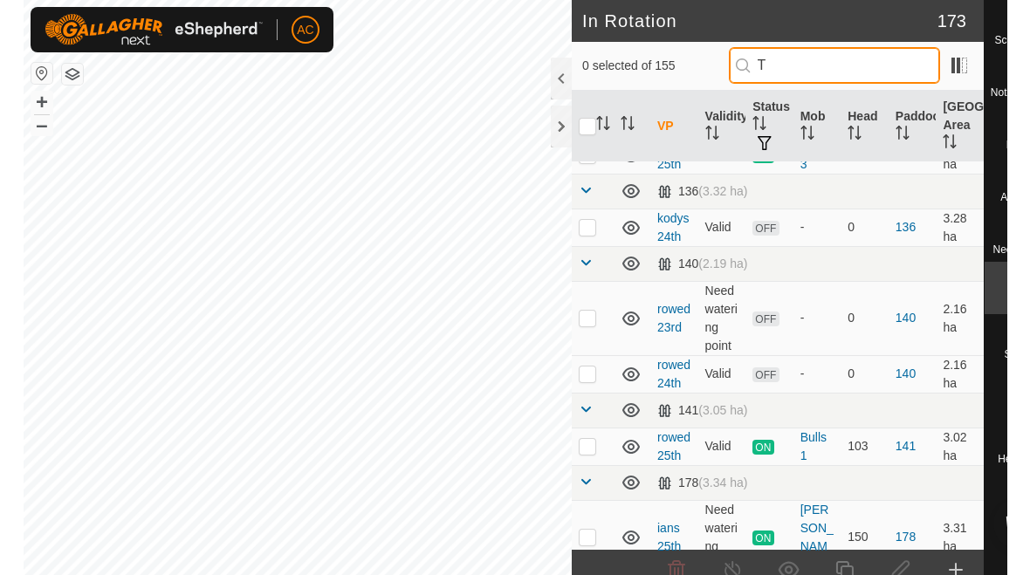
scroll to position [0, 0]
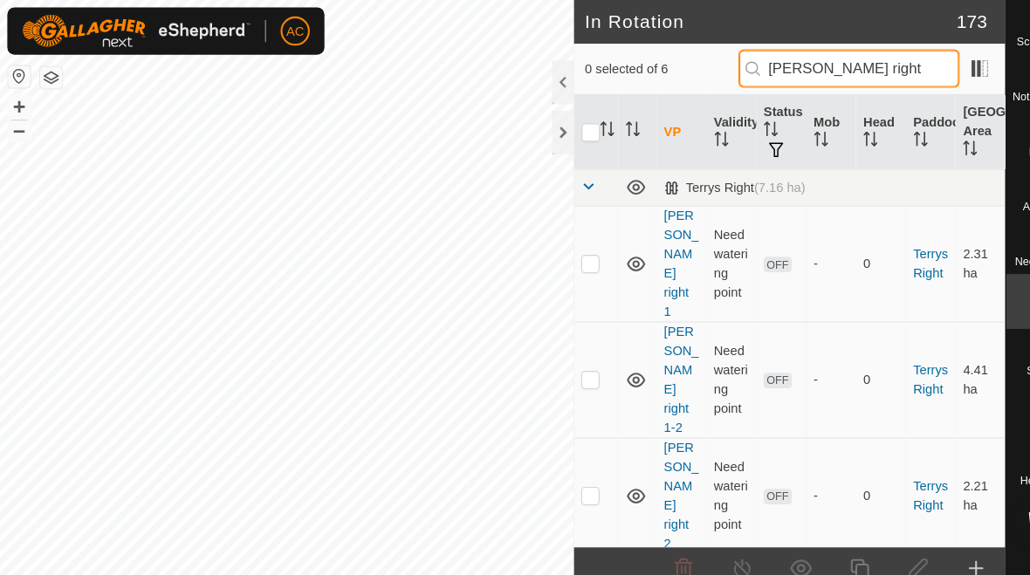
type input "[PERSON_NAME] right"
click at [566, 245] on p-checkbox at bounding box center [563, 252] width 17 height 14
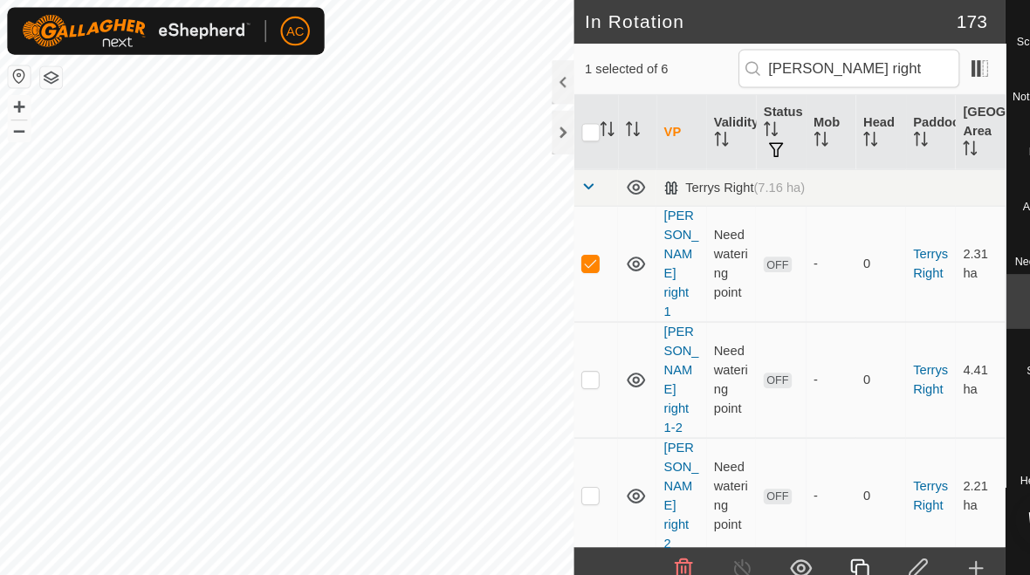
click at [561, 245] on p-checkbox at bounding box center [563, 252] width 17 height 14
checkbox input "false"
click at [563, 355] on p-checkbox at bounding box center [563, 362] width 17 height 14
click at [559, 355] on p-checkbox at bounding box center [563, 362] width 17 height 14
checkbox input "false"
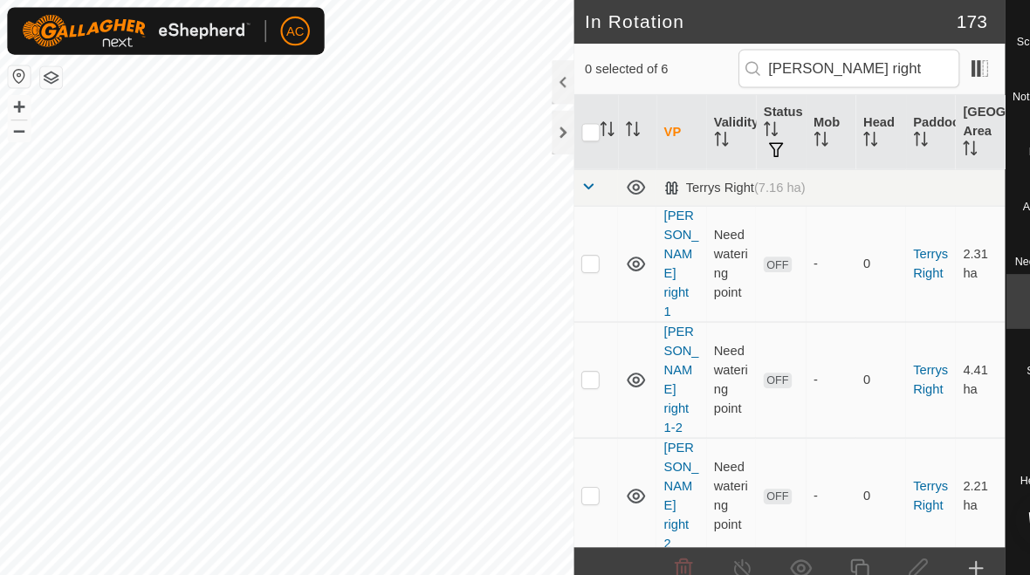
click at [566, 575] on p-checkbox at bounding box center [563, 584] width 17 height 14
checkbox input "true"
click at [566, 466] on p-checkbox at bounding box center [563, 473] width 17 height 14
click at [557, 466] on p-checkbox at bounding box center [563, 473] width 17 height 14
checkbox input "false"
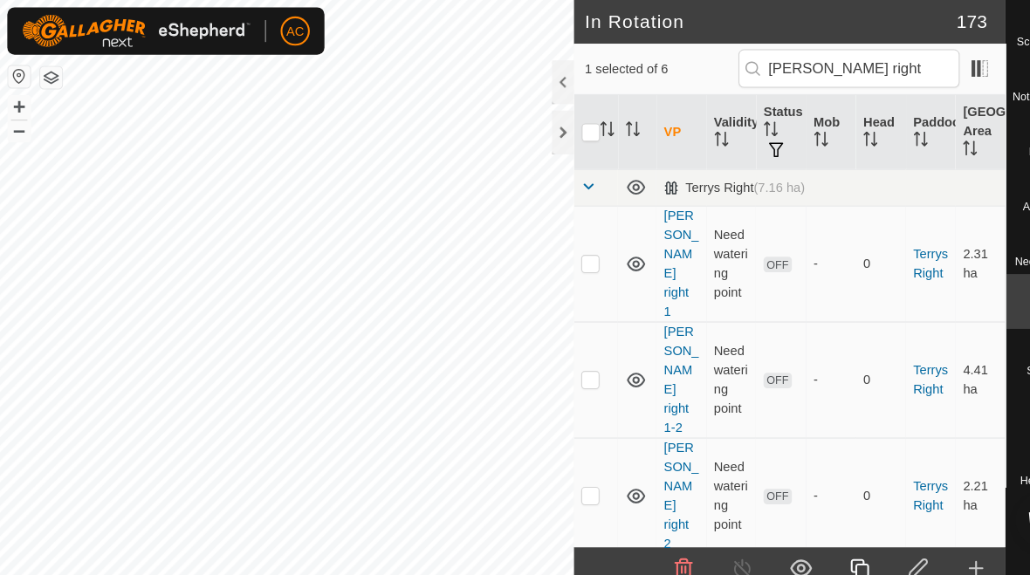
click at [568, 575] on p-checkbox at bounding box center [563, 584] width 17 height 14
checkbox input "false"
